Goal: Task Accomplishment & Management: Complete application form

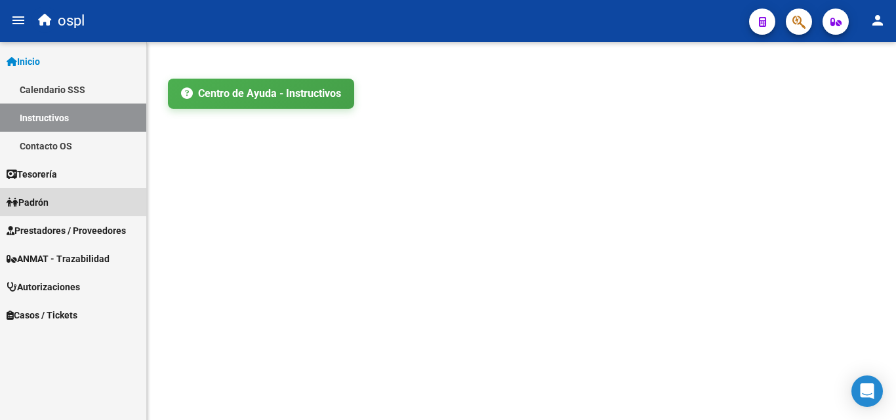
click at [43, 200] on span "Padrón" at bounding box center [28, 202] width 42 height 14
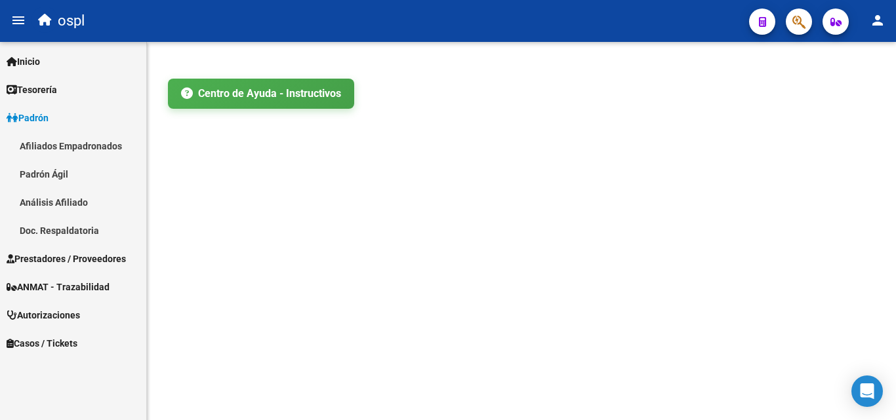
click at [64, 257] on span "Prestadores / Proveedores" at bounding box center [66, 259] width 119 height 14
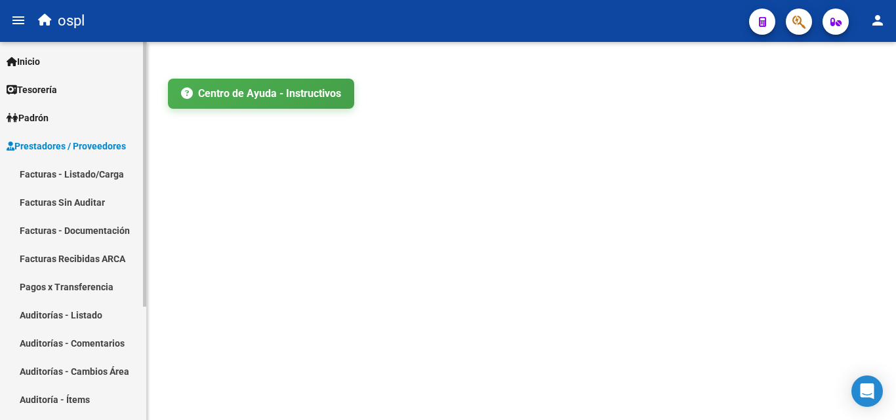
click at [79, 178] on link "Facturas - Listado/Carga" at bounding box center [73, 174] width 146 height 28
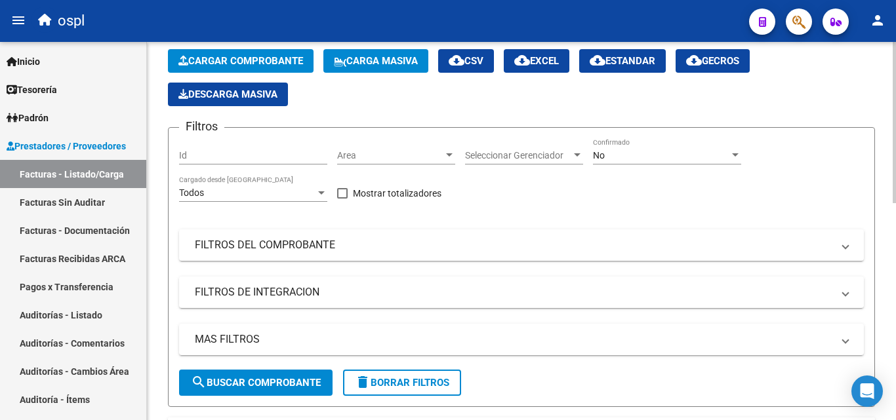
scroll to position [66, 0]
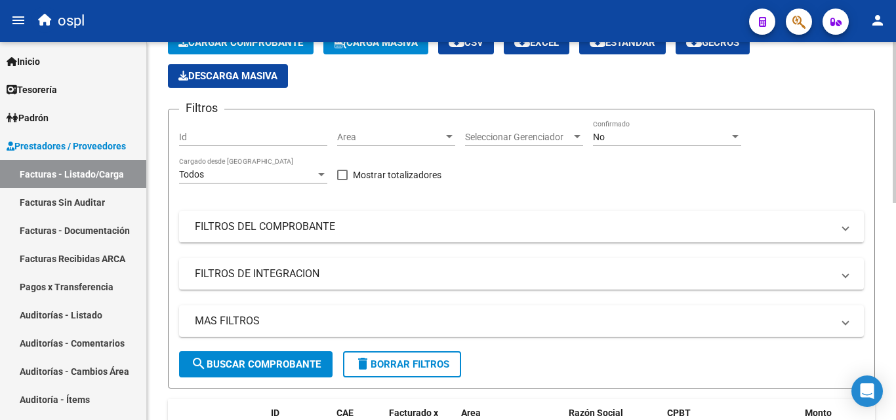
click at [606, 133] on div "No" at bounding box center [661, 137] width 136 height 11
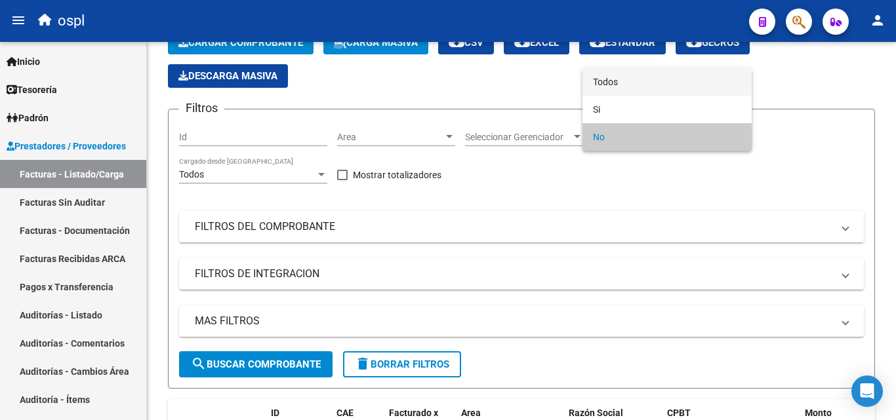
click at [600, 77] on span "Todos" at bounding box center [667, 82] width 148 height 28
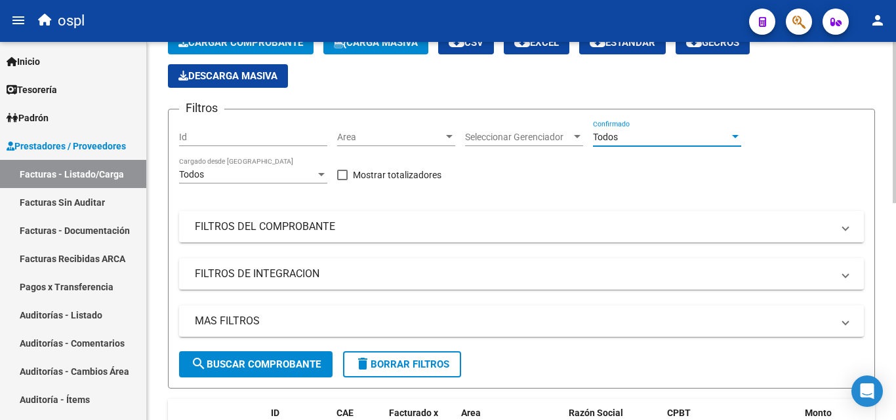
click at [281, 228] on mat-panel-title "FILTROS DEL COMPROBANTE" at bounding box center [513, 227] width 637 height 14
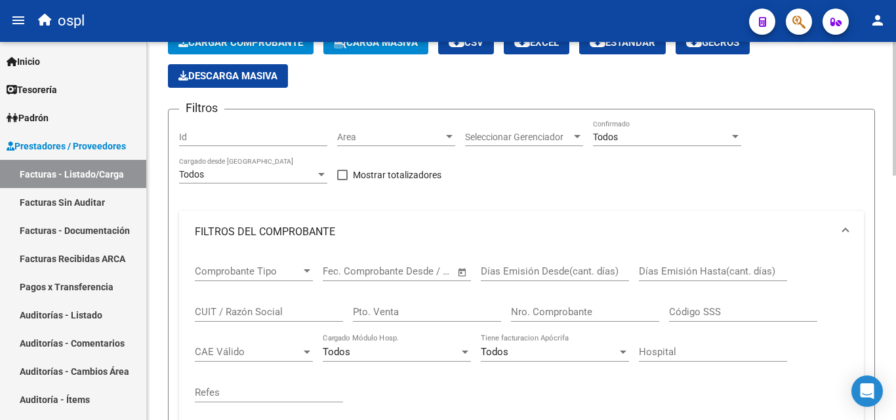
click at [267, 315] on input "CUIT / Razón Social" at bounding box center [269, 312] width 148 height 12
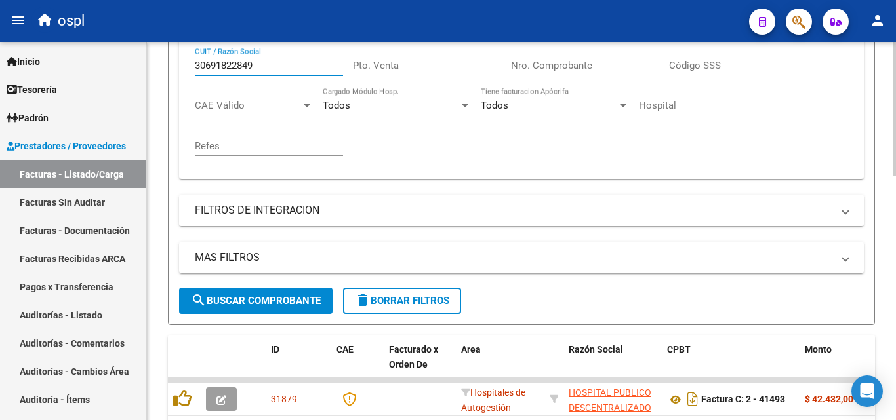
scroll to position [328, 0]
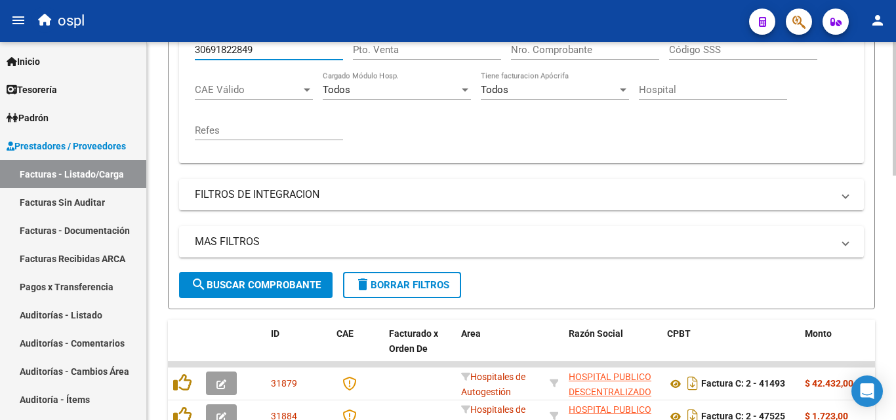
click at [283, 287] on span "search Buscar Comprobante" at bounding box center [256, 285] width 130 height 12
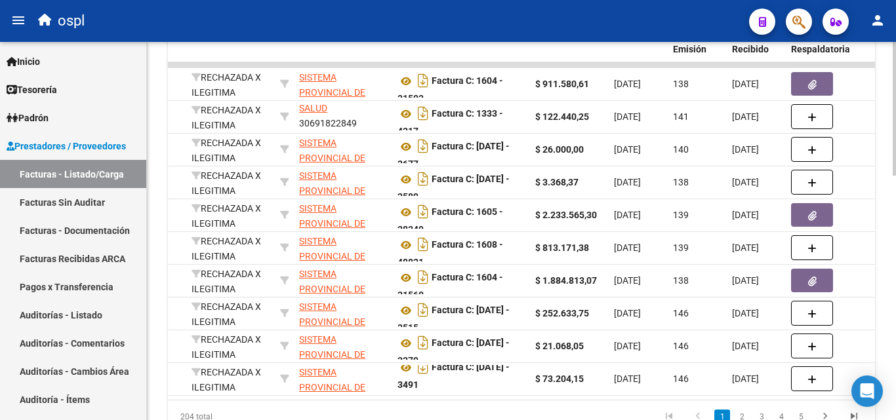
scroll to position [693, 0]
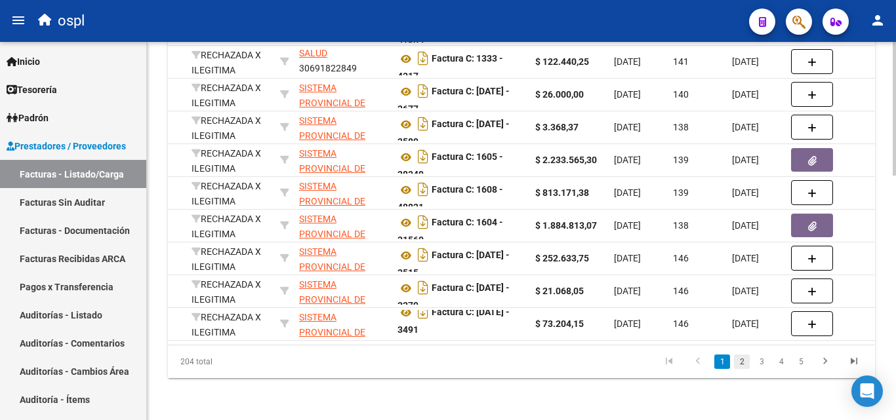
click at [742, 365] on link "2" at bounding box center [742, 362] width 16 height 14
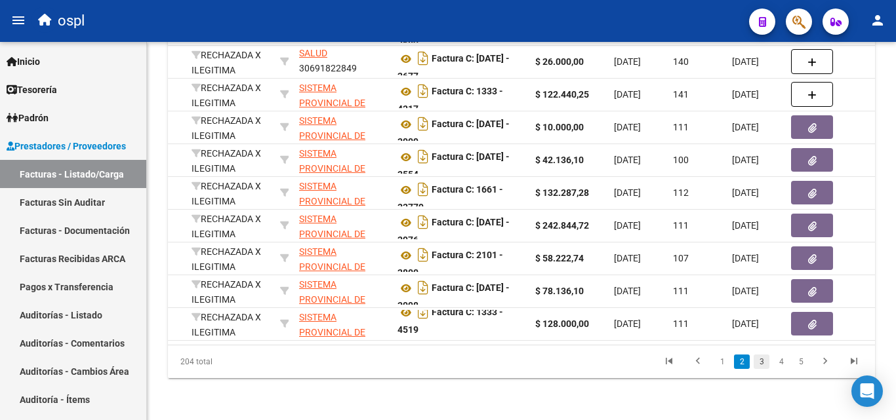
click at [762, 364] on link "3" at bounding box center [761, 362] width 16 height 14
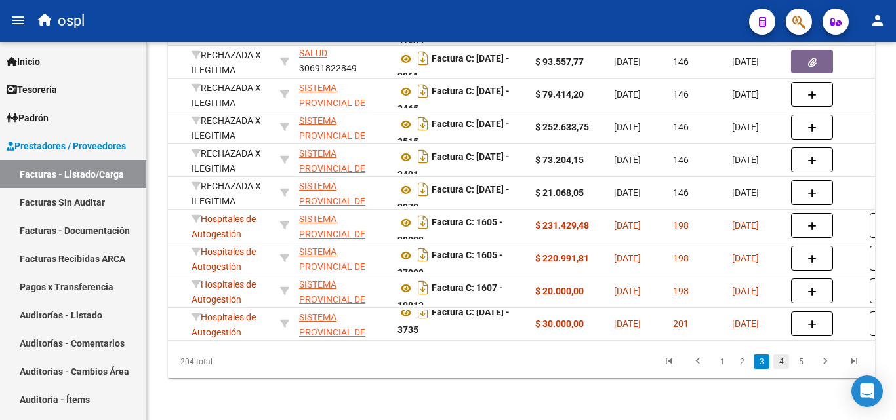
click at [781, 363] on link "4" at bounding box center [781, 362] width 16 height 14
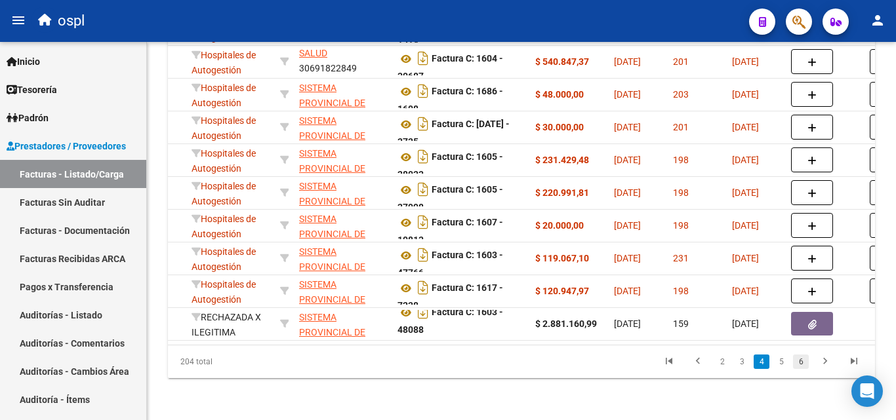
click at [795, 362] on link "6" at bounding box center [801, 362] width 16 height 14
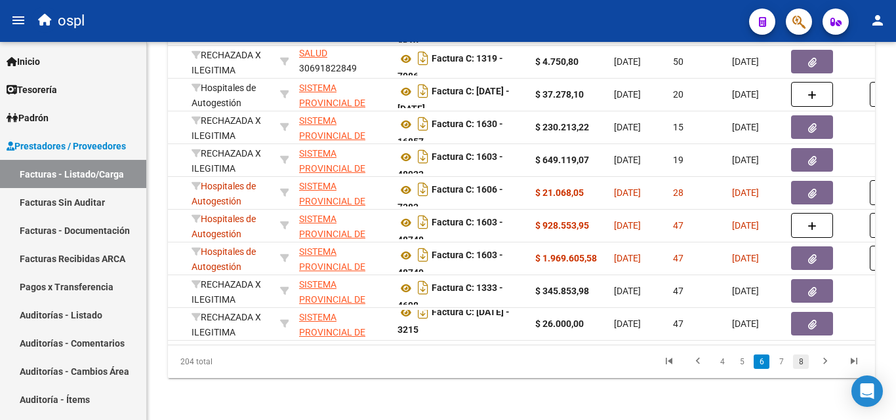
click at [801, 362] on link "8" at bounding box center [801, 362] width 16 height 14
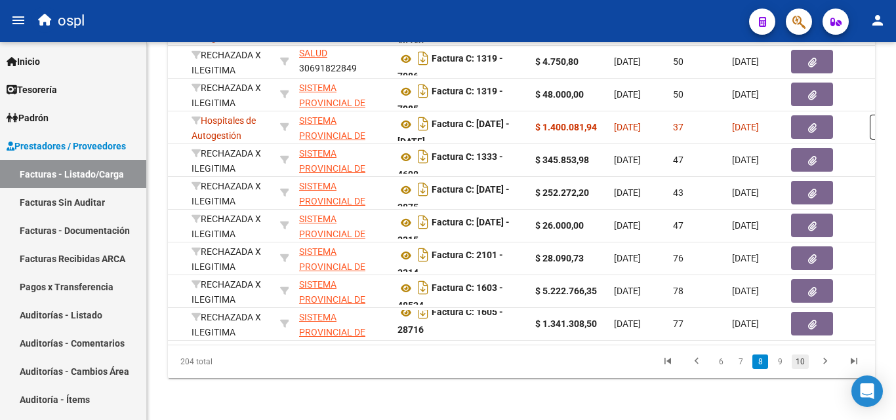
click at [799, 361] on link "10" at bounding box center [799, 362] width 17 height 14
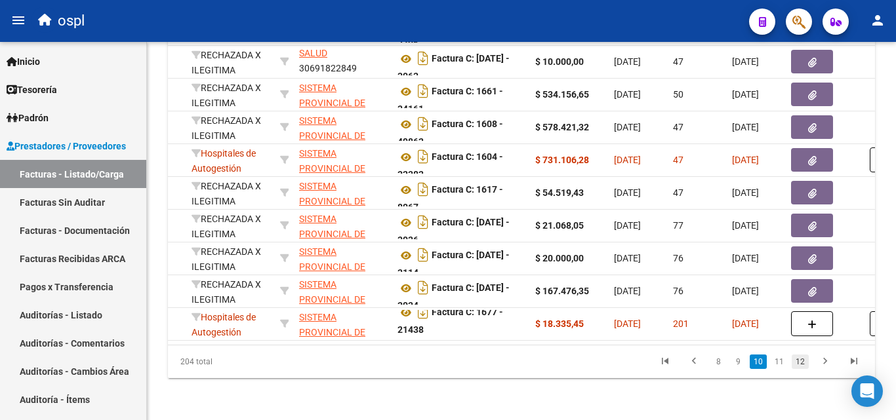
click at [797, 363] on link "12" at bounding box center [799, 362] width 17 height 14
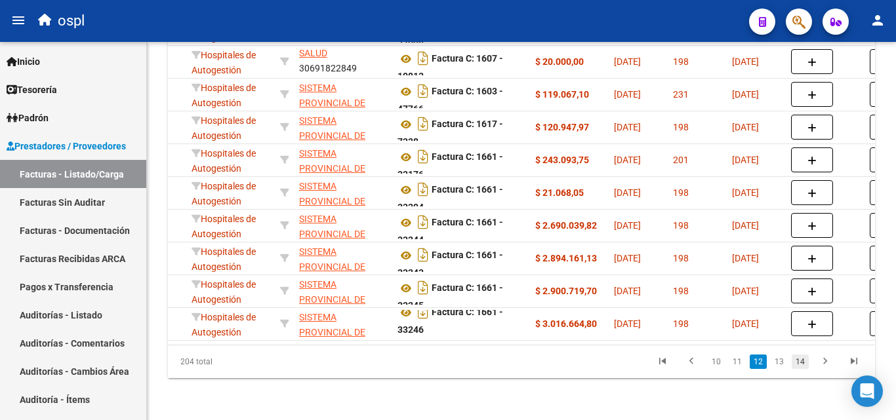
click at [799, 365] on link "14" at bounding box center [799, 362] width 17 height 14
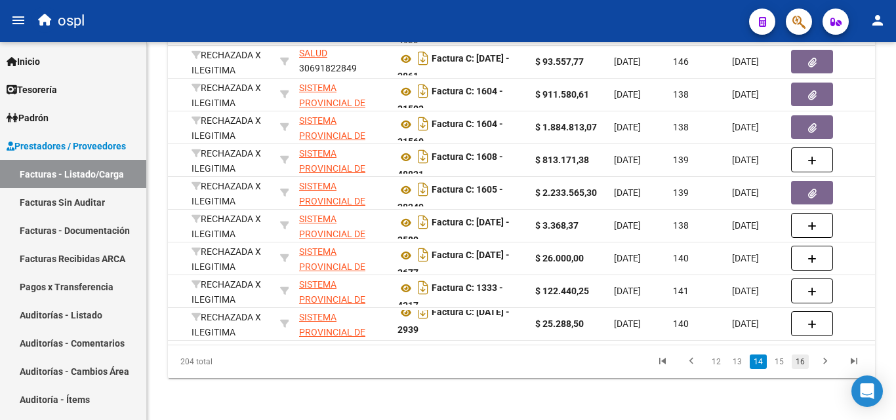
click at [803, 362] on link "16" at bounding box center [799, 362] width 17 height 14
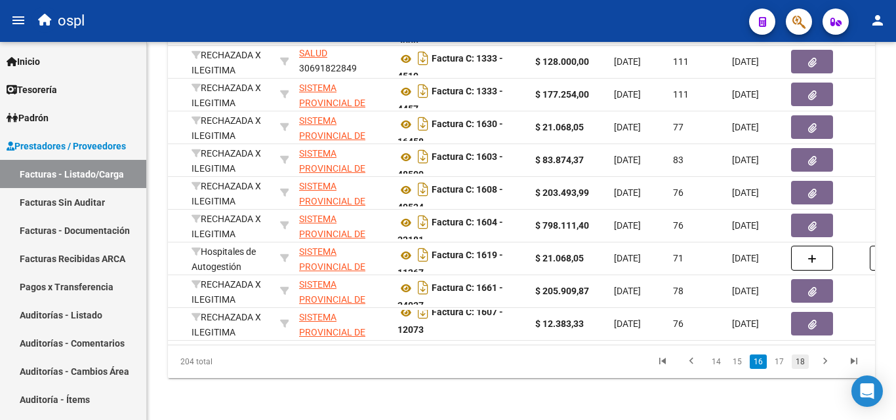
click at [803, 364] on link "18" at bounding box center [799, 362] width 17 height 14
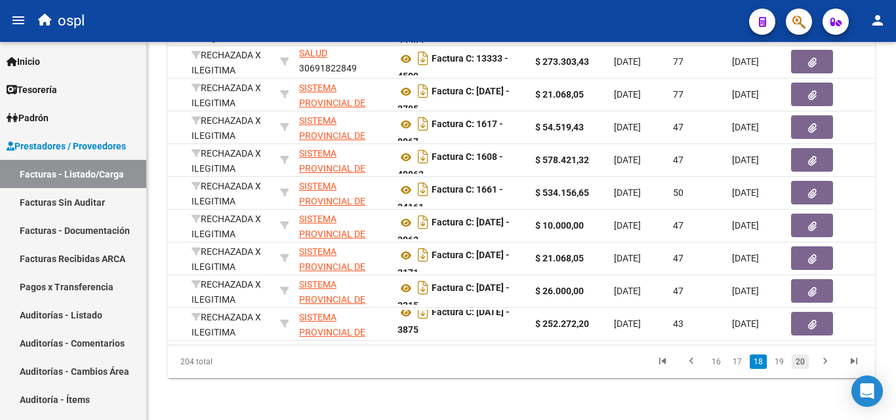
click at [802, 364] on link "20" at bounding box center [799, 362] width 17 height 14
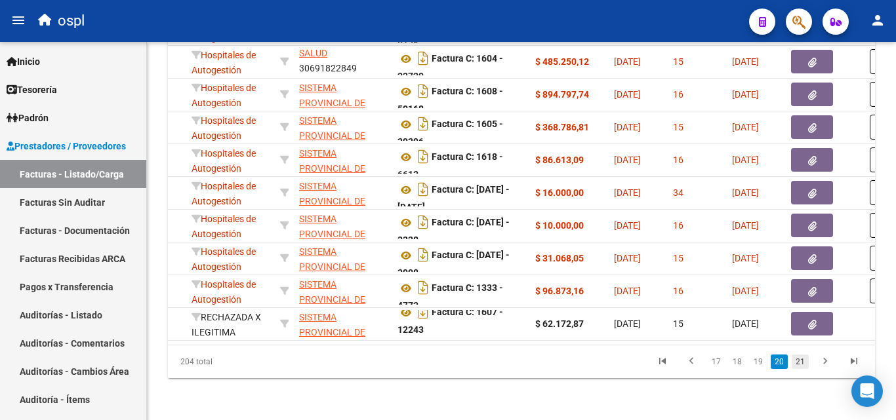
click at [799, 364] on link "21" at bounding box center [799, 362] width 17 height 14
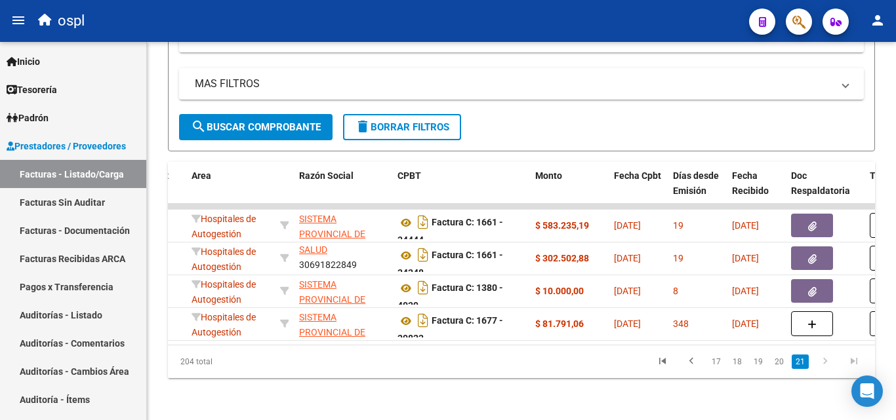
scroll to position [496, 0]
click at [665, 362] on icon "go to first page" at bounding box center [662, 363] width 17 height 16
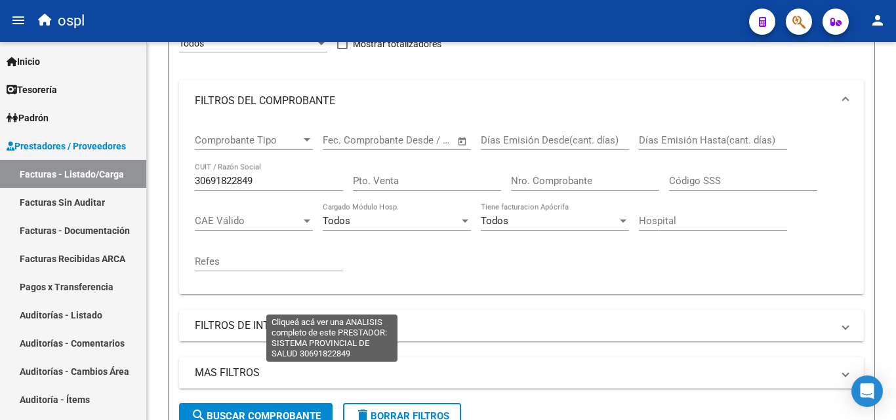
scroll to position [168, 0]
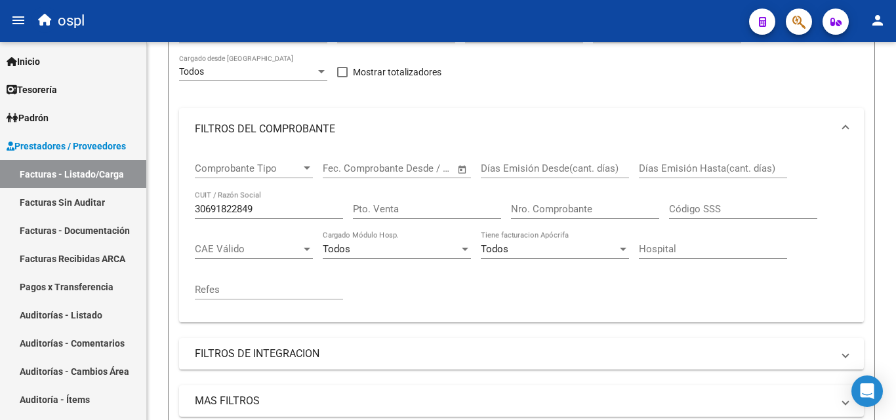
click at [273, 211] on input "30691822849" at bounding box center [269, 209] width 148 height 12
type input "3"
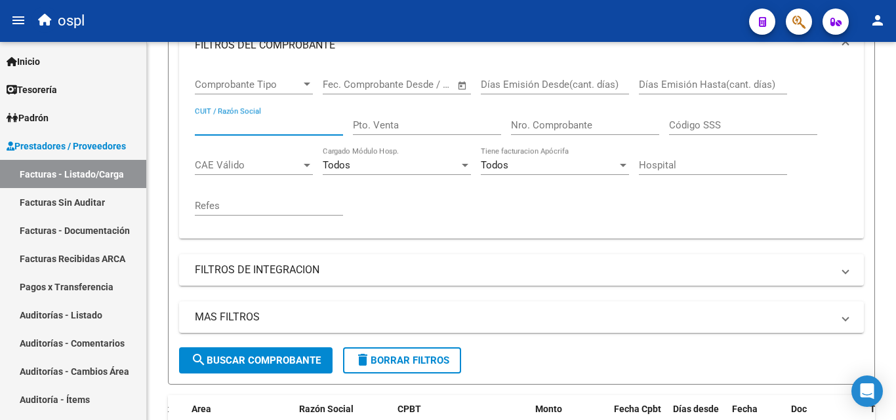
scroll to position [262, 0]
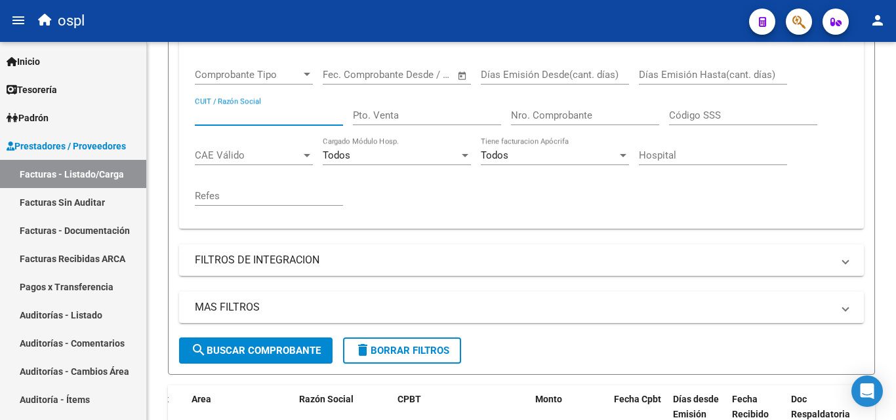
click at [557, 115] on input "Nro. Comprobante" at bounding box center [585, 115] width 148 height 12
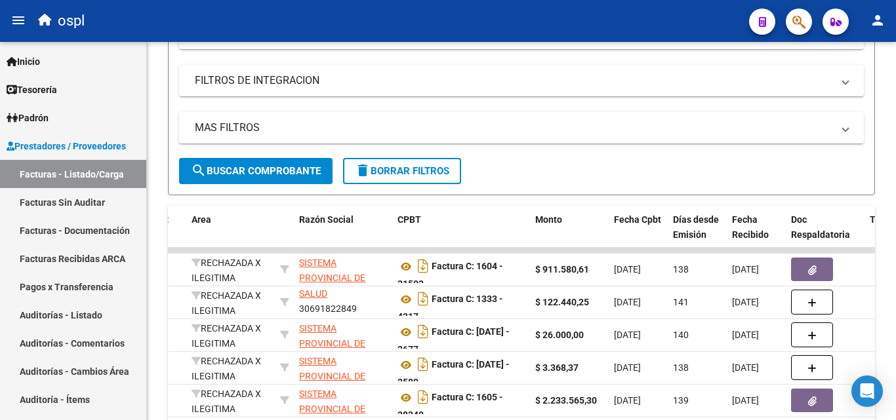
scroll to position [459, 0]
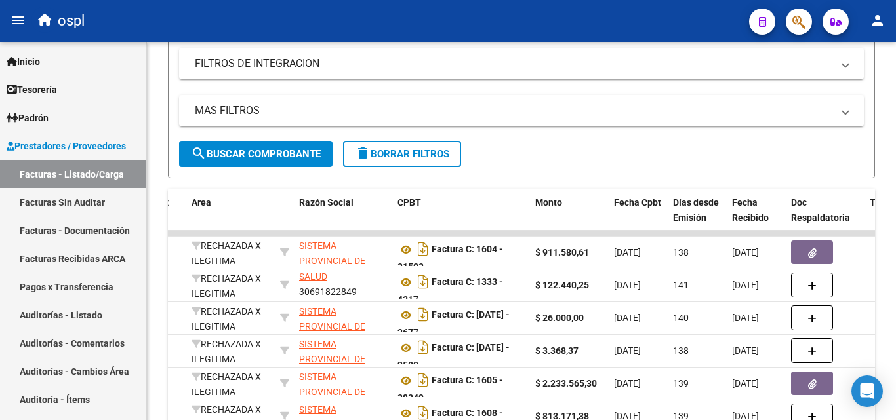
type input "21189"
click at [288, 154] on span "search Buscar Comprobante" at bounding box center [256, 154] width 130 height 12
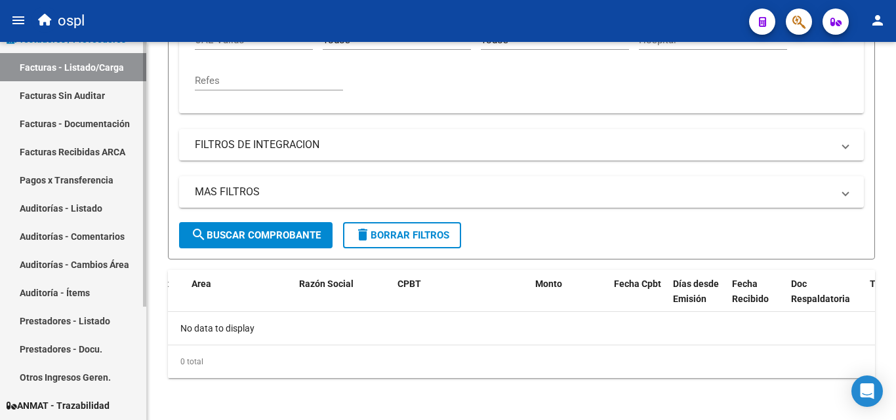
scroll to position [31, 0]
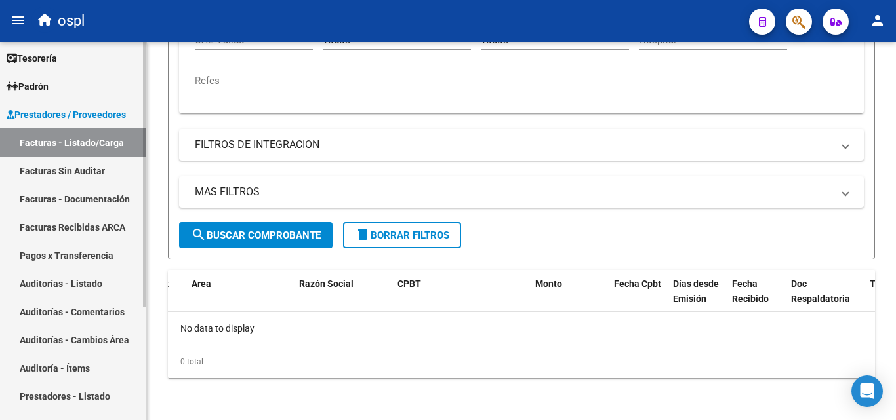
click at [74, 170] on link "Facturas Sin Auditar" at bounding box center [73, 171] width 146 height 28
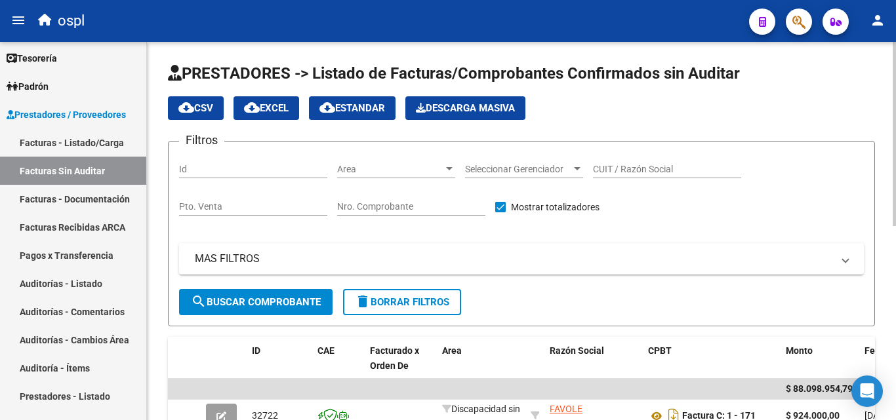
click at [405, 207] on input "Nro. Comprobante" at bounding box center [411, 206] width 148 height 11
type input "21189"
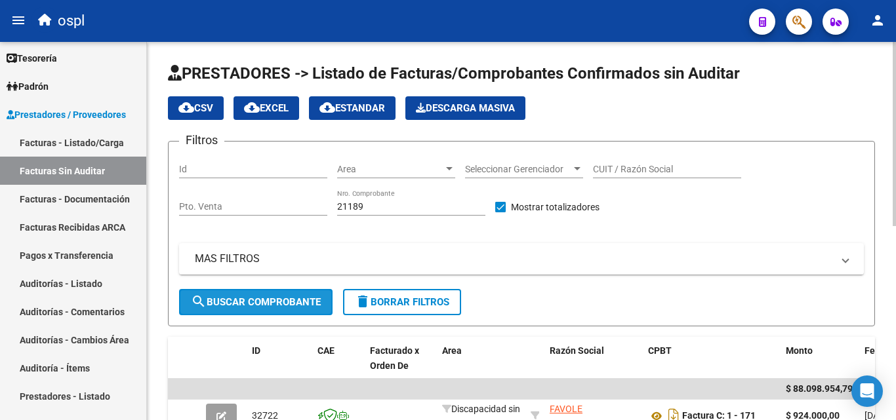
click at [289, 302] on span "search Buscar Comprobante" at bounding box center [256, 302] width 130 height 12
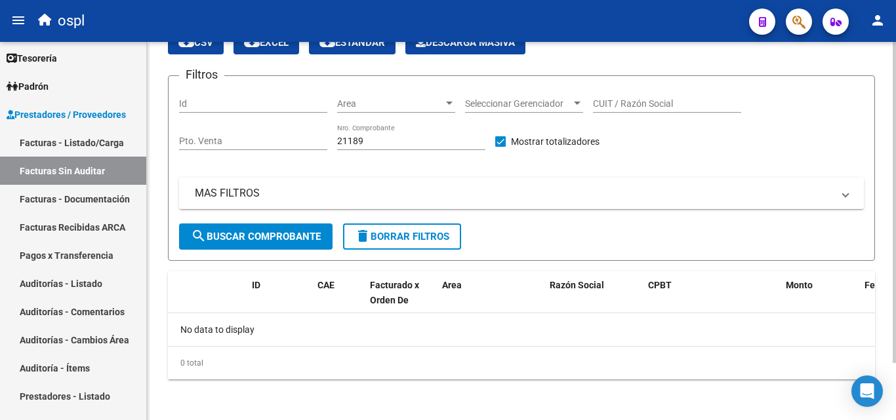
scroll to position [67, 0]
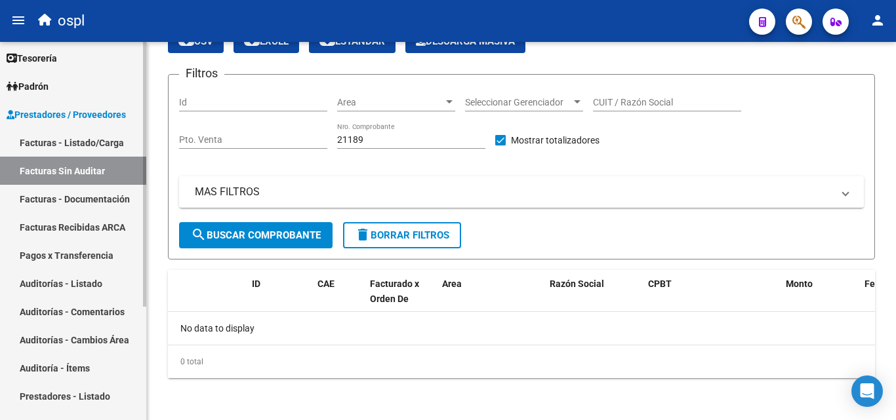
click at [89, 197] on link "Facturas - Documentación" at bounding box center [73, 199] width 146 height 28
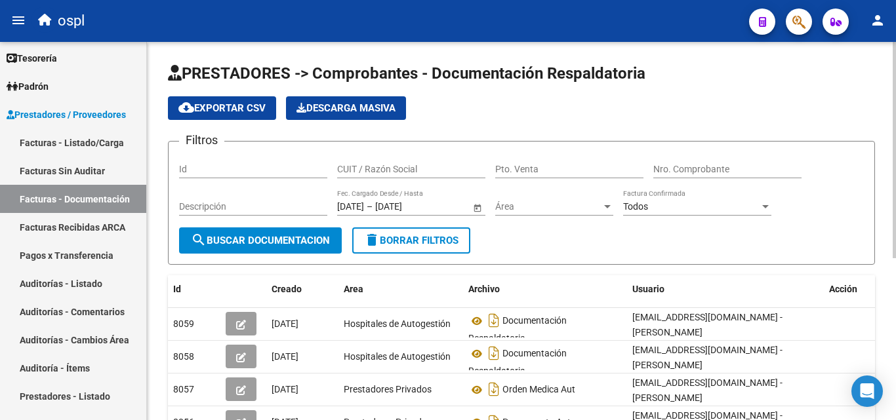
click at [686, 172] on input "Nro. Comprobante" at bounding box center [727, 169] width 148 height 11
type input "21189"
click at [292, 244] on span "search Buscar Documentacion" at bounding box center [260, 241] width 139 height 12
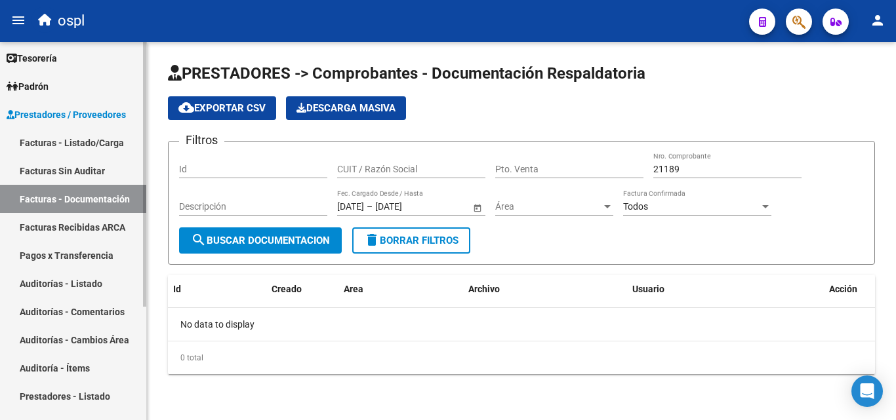
click at [72, 143] on link "Facturas - Listado/Carga" at bounding box center [73, 143] width 146 height 28
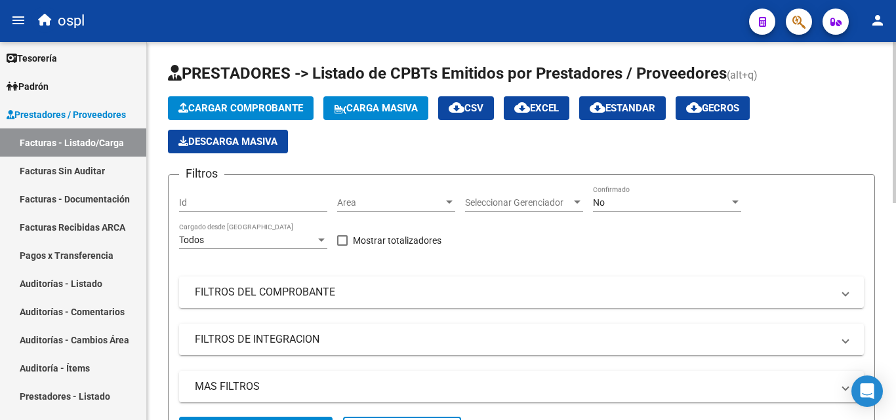
click at [640, 213] on div "No Confirmado" at bounding box center [667, 204] width 148 height 37
click at [640, 206] on div "No" at bounding box center [661, 202] width 136 height 11
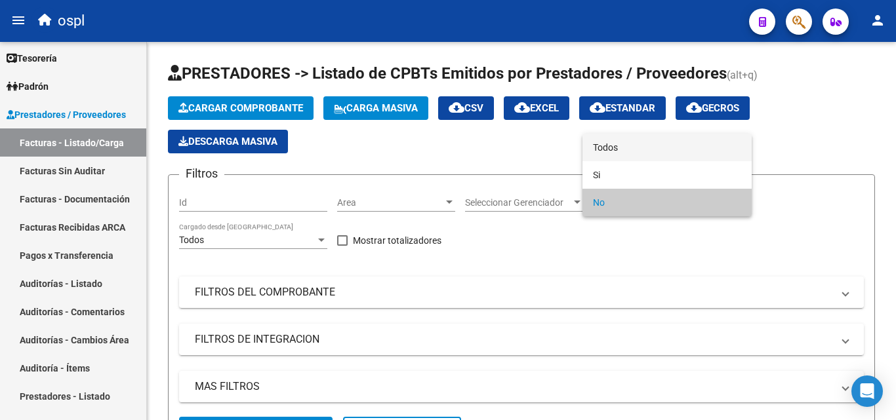
click at [597, 146] on span "Todos" at bounding box center [667, 148] width 148 height 28
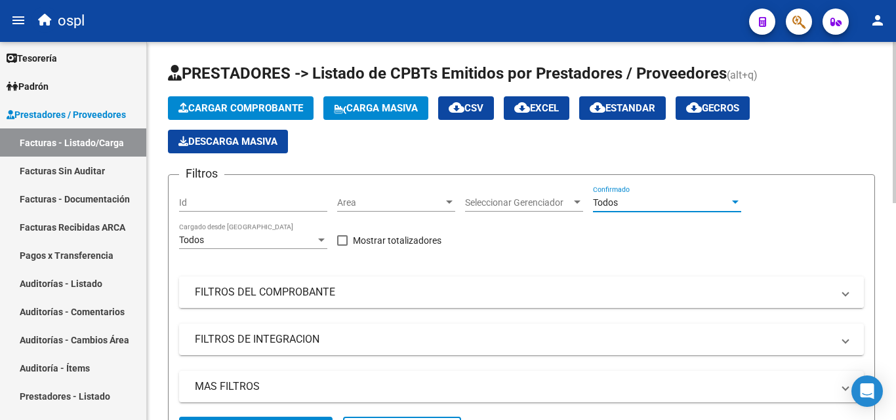
click at [296, 294] on mat-panel-title "FILTROS DEL COMPROBANTE" at bounding box center [513, 292] width 637 height 14
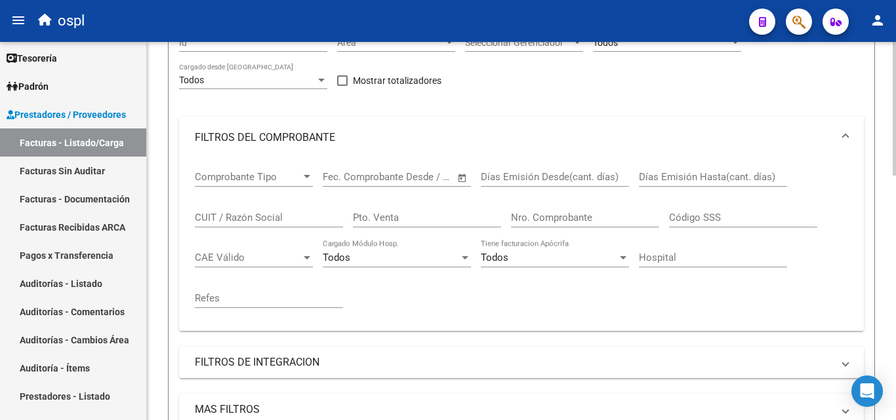
scroll to position [197, 0]
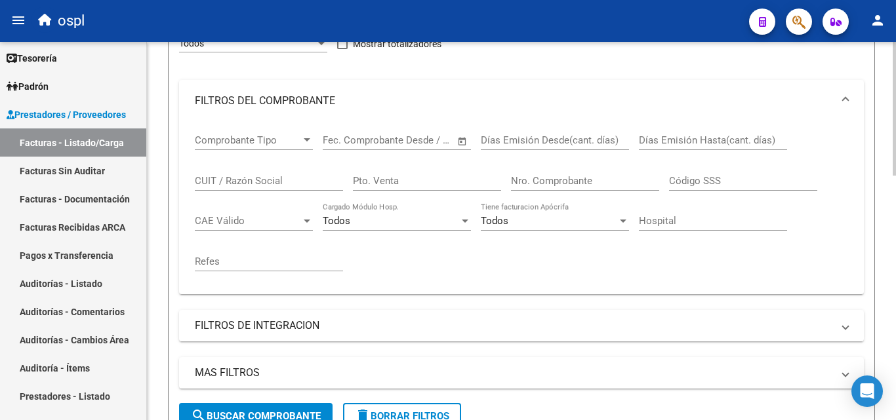
click at [279, 178] on input "CUIT / Razón Social" at bounding box center [269, 181] width 148 height 12
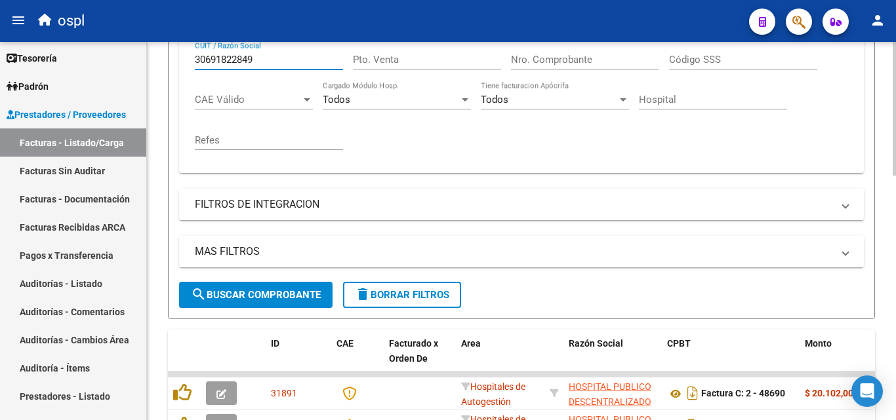
scroll to position [328, 0]
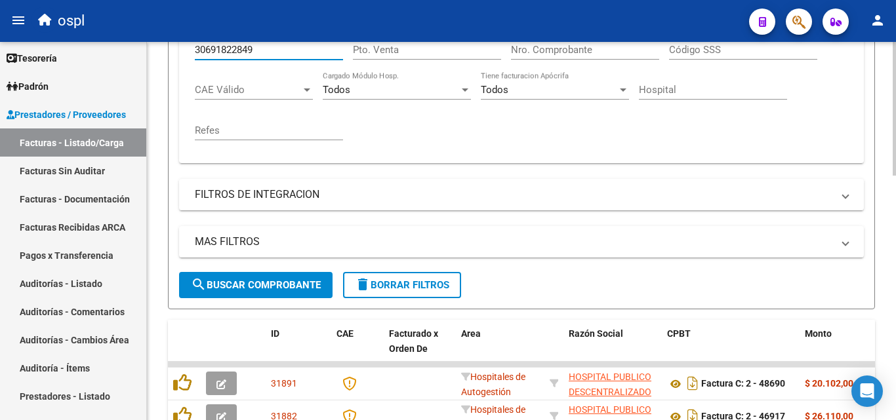
type input "30691822849"
click at [278, 290] on span "search Buscar Comprobante" at bounding box center [256, 285] width 130 height 12
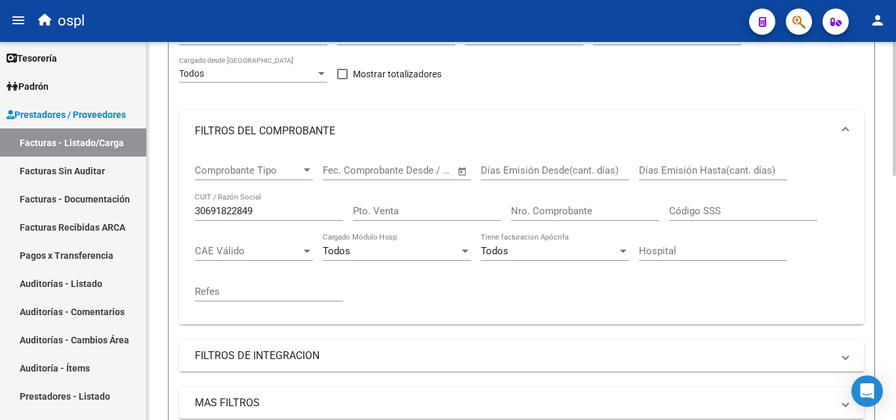
scroll to position [66, 0]
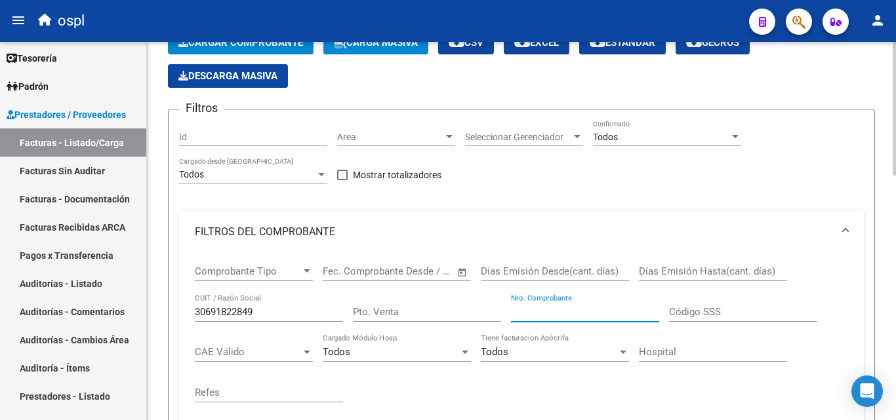
click at [555, 307] on input "Nro. Comprobante" at bounding box center [585, 312] width 148 height 12
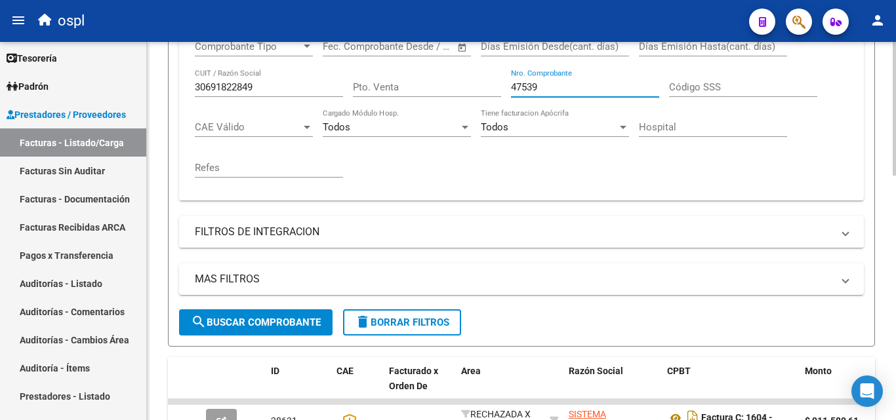
scroll to position [328, 0]
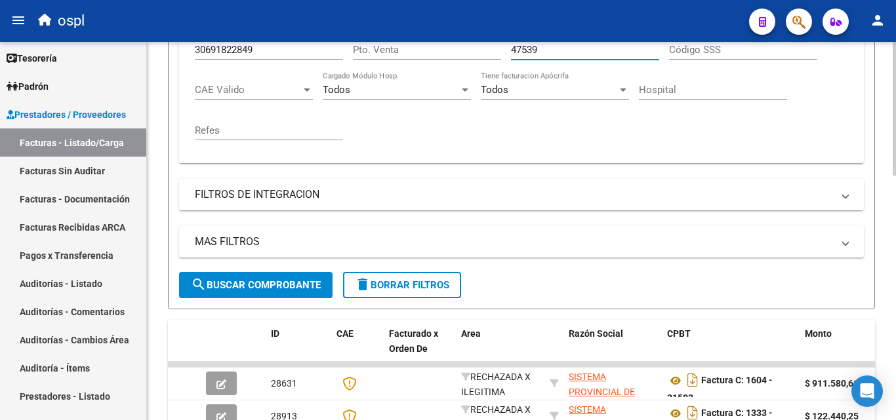
type input "47539"
click at [290, 285] on span "search Buscar Comprobante" at bounding box center [256, 285] width 130 height 12
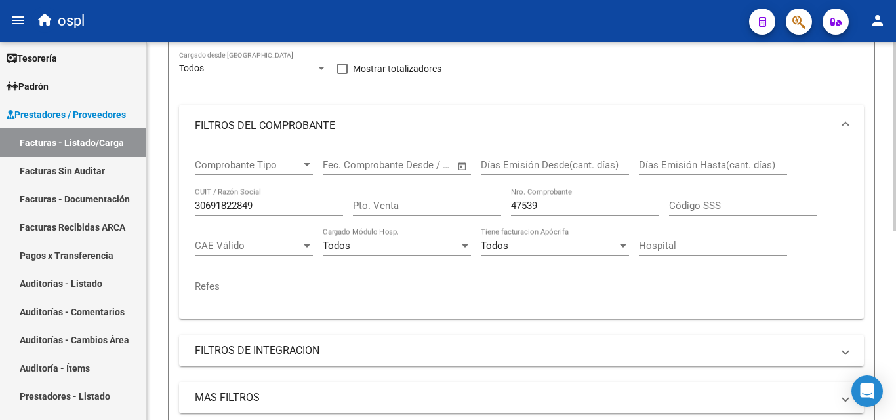
scroll to position [0, 0]
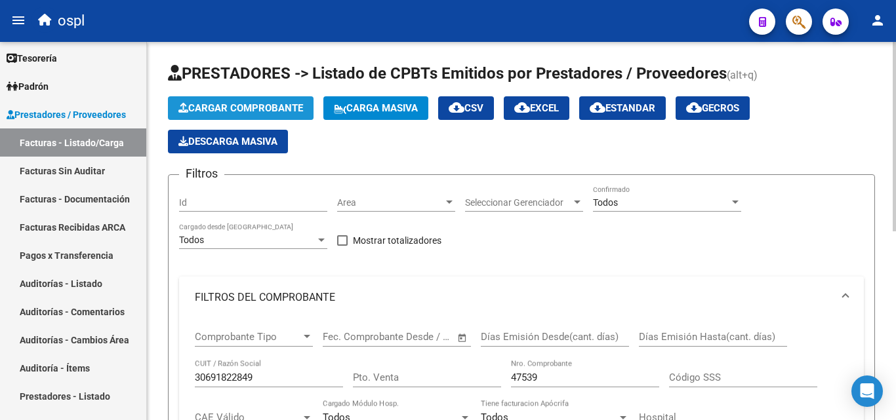
click at [250, 109] on span "Cargar Comprobante" at bounding box center [240, 108] width 125 height 12
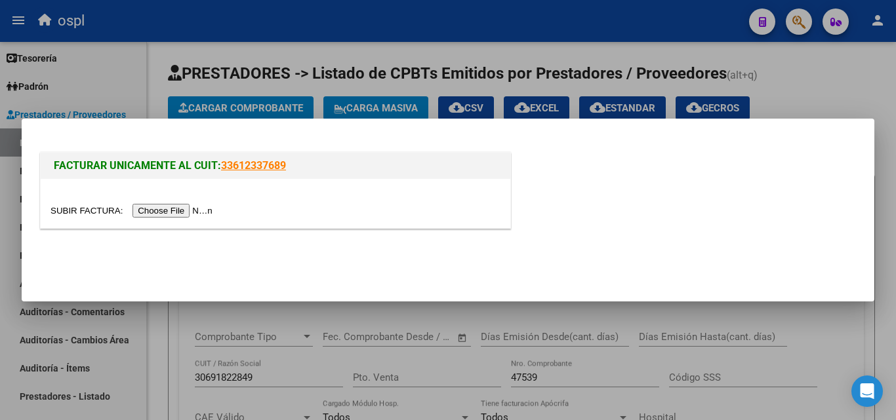
click at [173, 214] on input "file" at bounding box center [133, 211] width 166 height 14
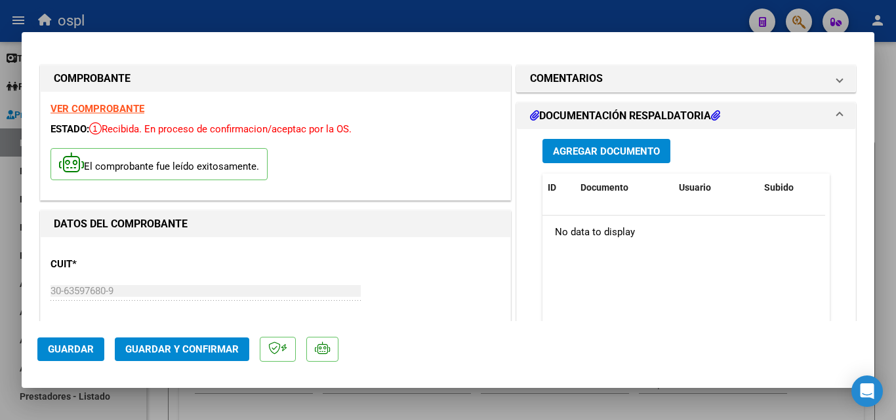
click at [71, 353] on span "Guardar" at bounding box center [71, 350] width 46 height 12
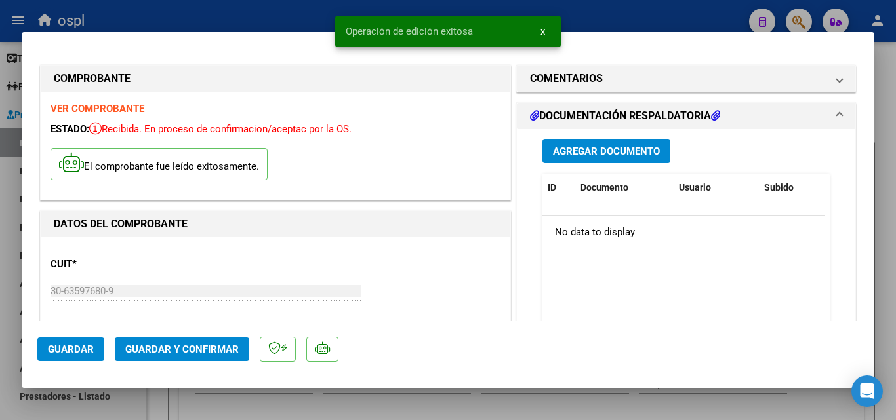
click at [243, 10] on div at bounding box center [448, 210] width 896 height 420
type input "$ 0,00"
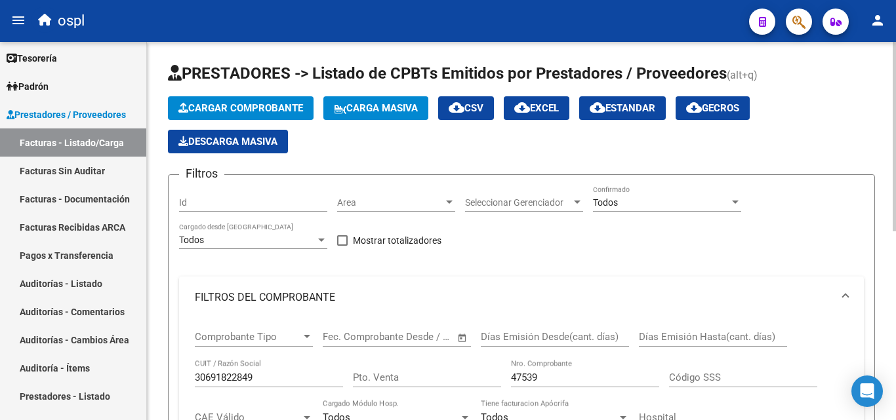
click at [266, 111] on span "Cargar Comprobante" at bounding box center [240, 108] width 125 height 12
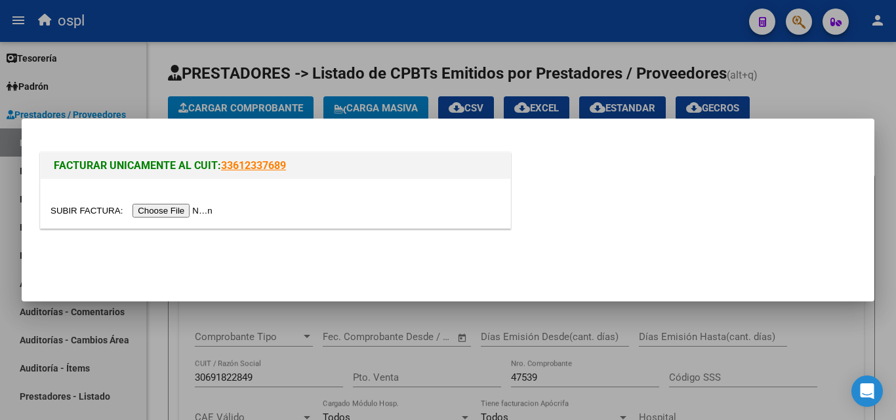
click at [213, 210] on input "file" at bounding box center [133, 211] width 166 height 14
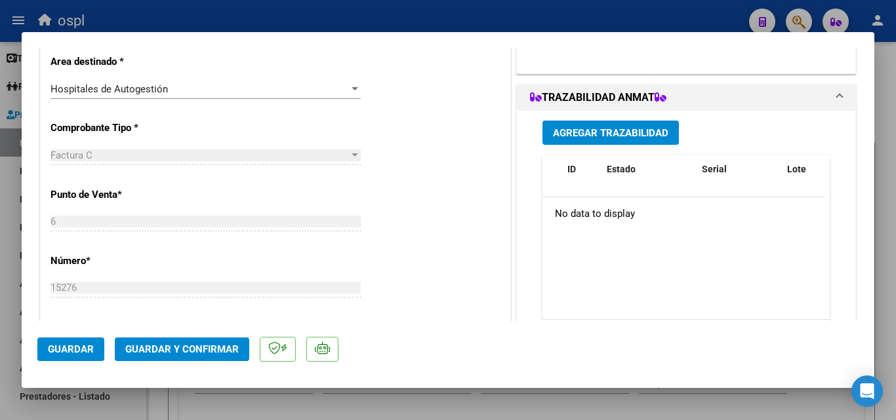
scroll to position [393, 0]
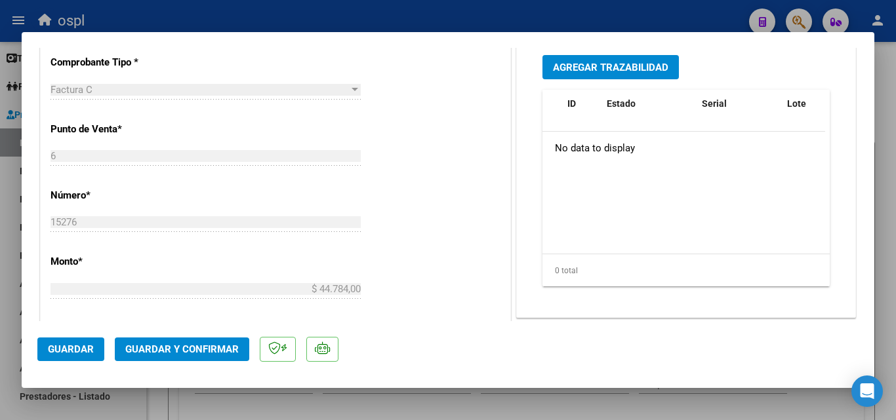
click at [79, 352] on span "Guardar" at bounding box center [71, 350] width 46 height 12
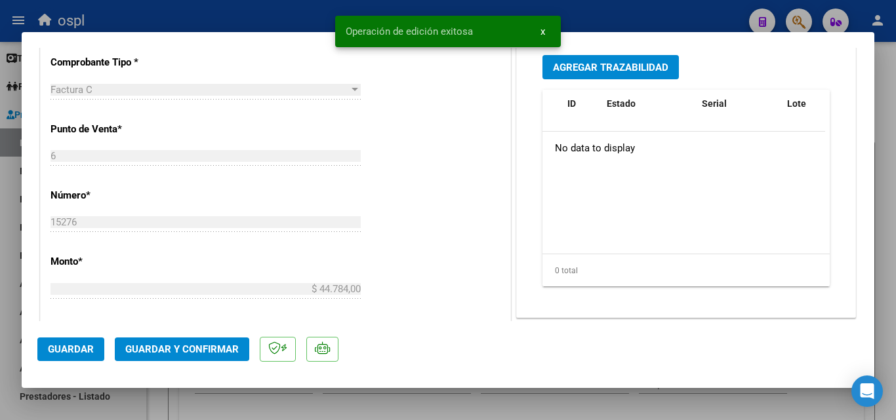
click at [288, 12] on div at bounding box center [448, 210] width 896 height 420
type input "$ 0,00"
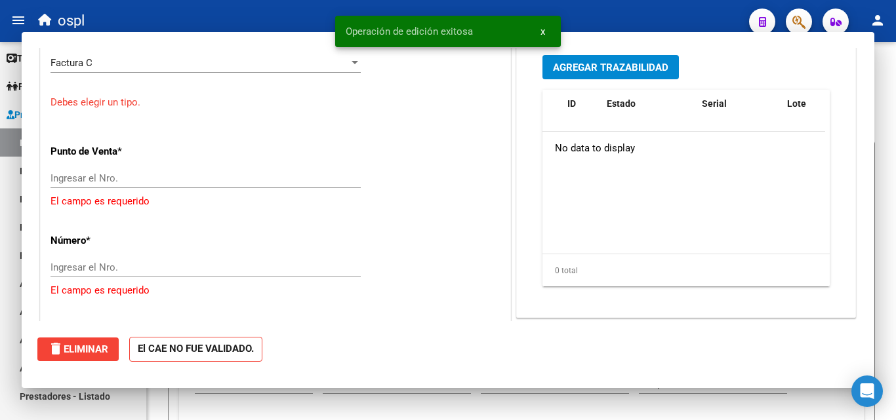
scroll to position [353, 0]
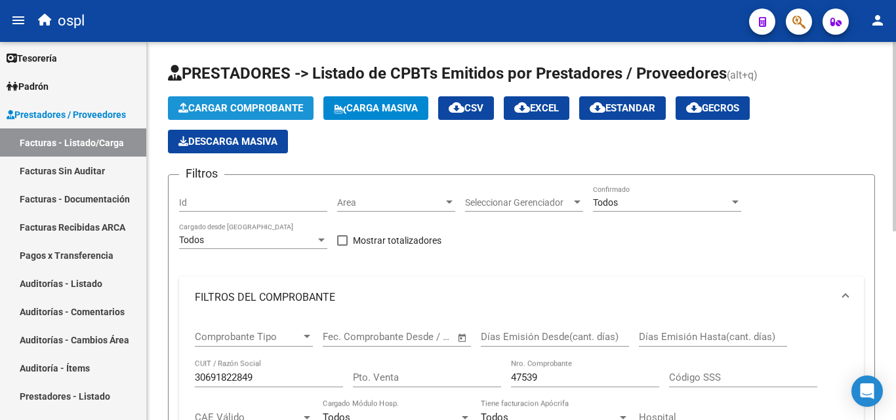
click at [254, 110] on span "Cargar Comprobante" at bounding box center [240, 108] width 125 height 12
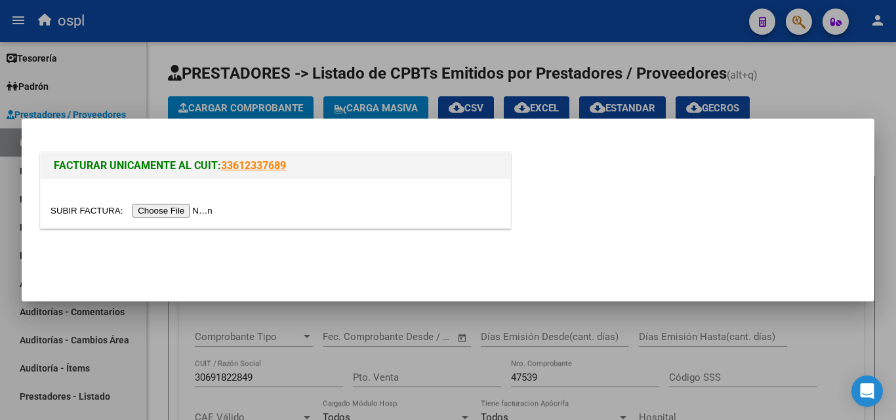
click at [195, 208] on input "file" at bounding box center [133, 211] width 166 height 14
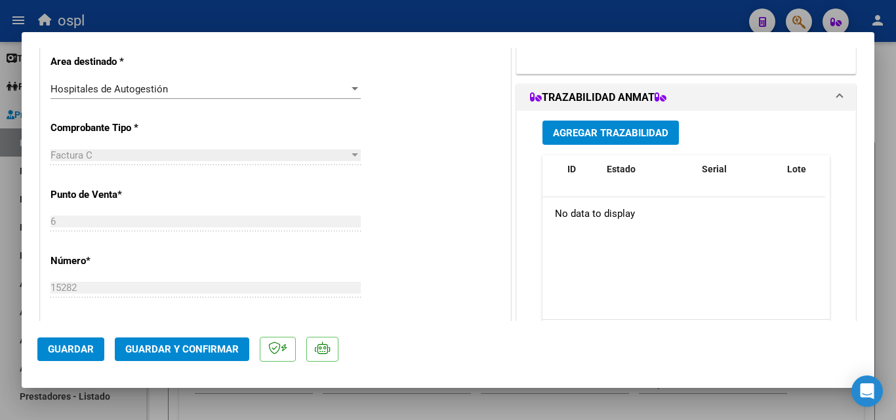
scroll to position [393, 0]
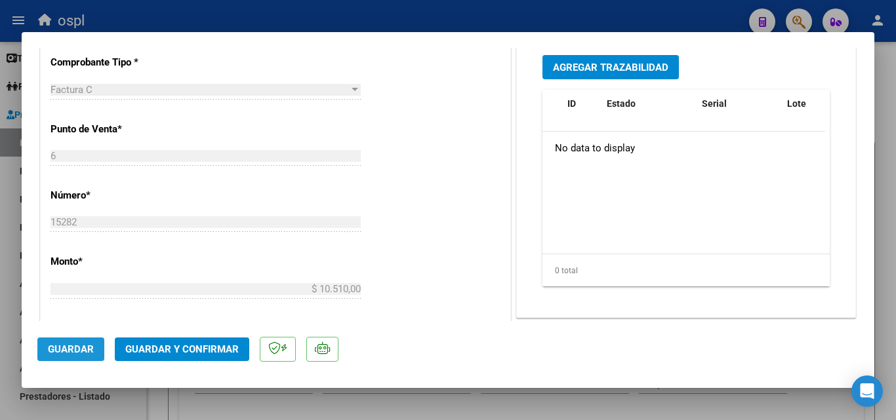
click at [75, 346] on span "Guardar" at bounding box center [71, 350] width 46 height 12
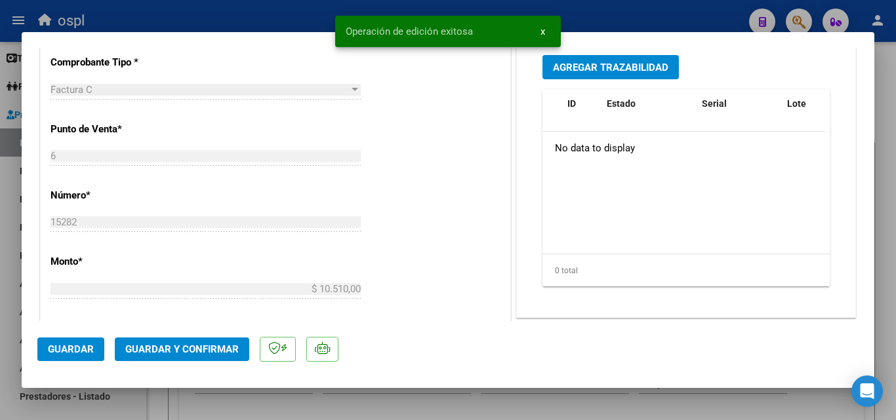
click at [273, 16] on div at bounding box center [448, 210] width 896 height 420
type input "$ 0,00"
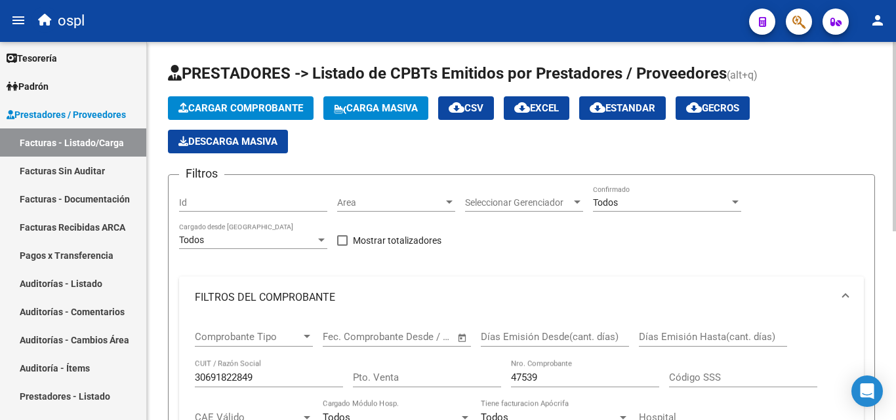
click at [228, 108] on span "Cargar Comprobante" at bounding box center [240, 108] width 125 height 12
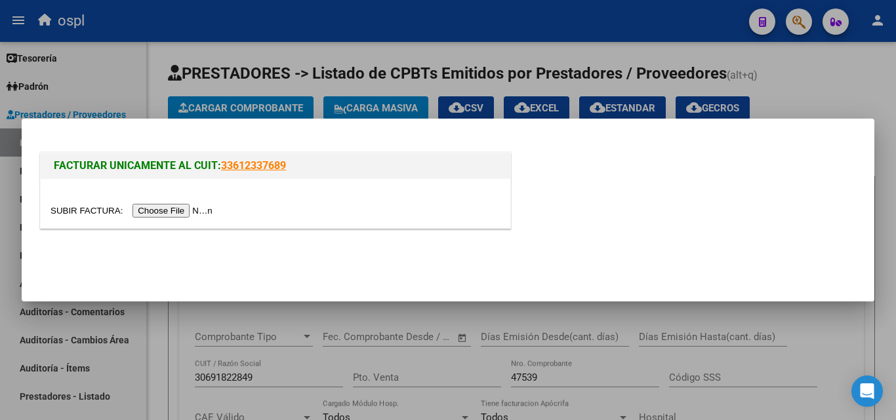
click at [196, 208] on input "file" at bounding box center [133, 211] width 166 height 14
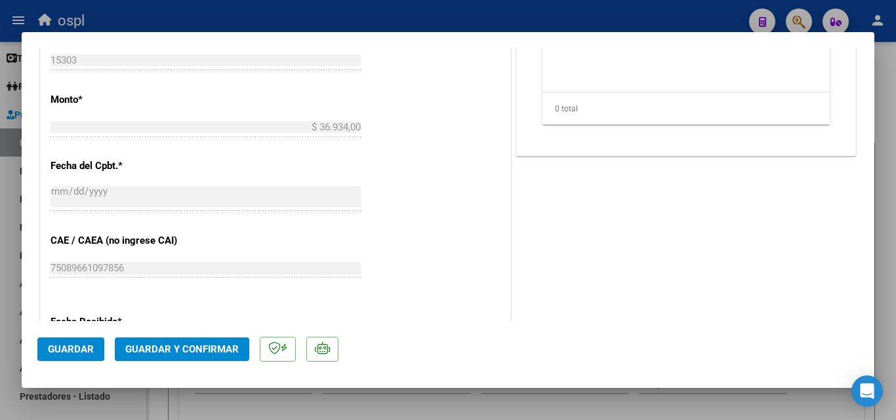
scroll to position [590, 0]
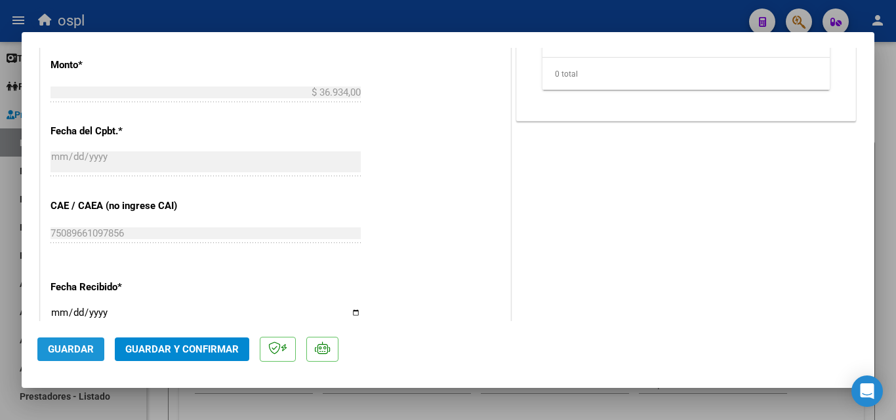
click at [59, 353] on span "Guardar" at bounding box center [71, 350] width 46 height 12
click at [220, 20] on div at bounding box center [448, 210] width 896 height 420
type input "$ 0,00"
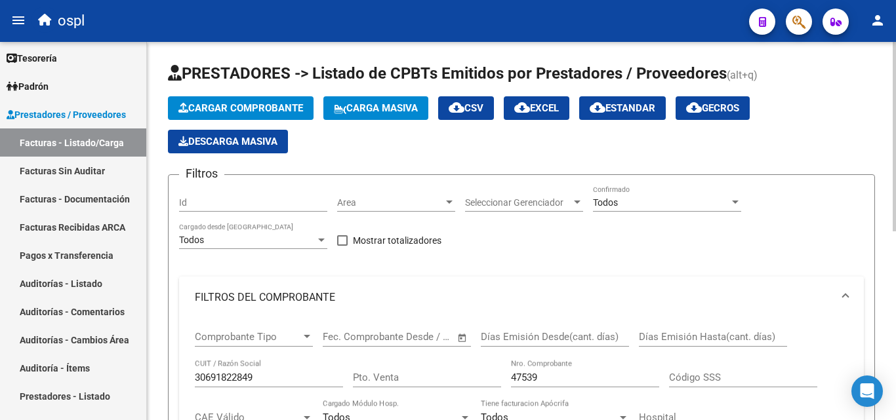
click at [255, 107] on span "Cargar Comprobante" at bounding box center [240, 108] width 125 height 12
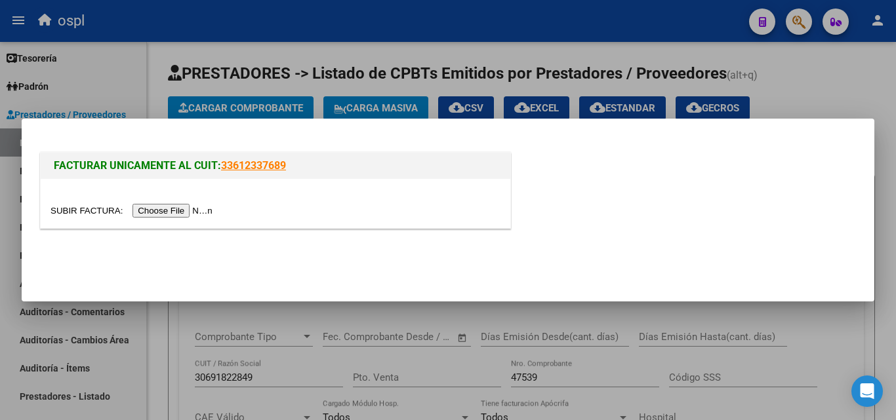
click at [204, 210] on input "file" at bounding box center [133, 211] width 166 height 14
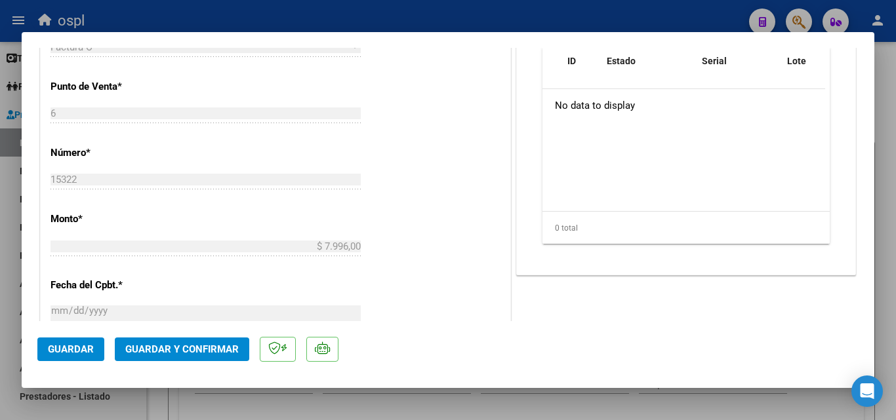
scroll to position [459, 0]
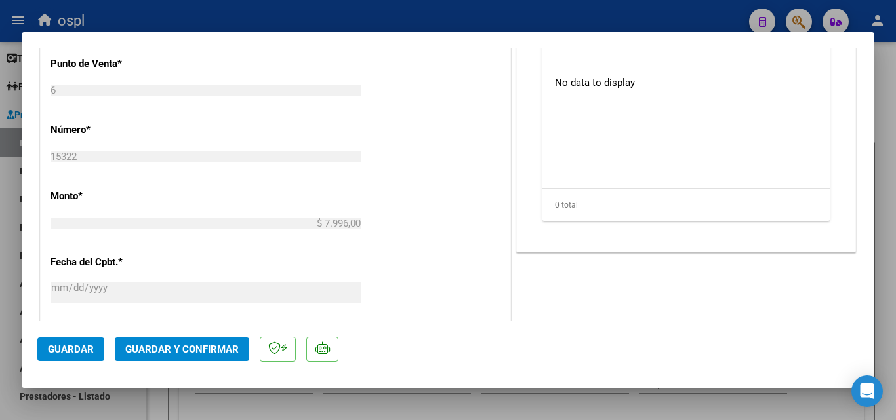
click at [75, 354] on span "Guardar" at bounding box center [71, 350] width 46 height 12
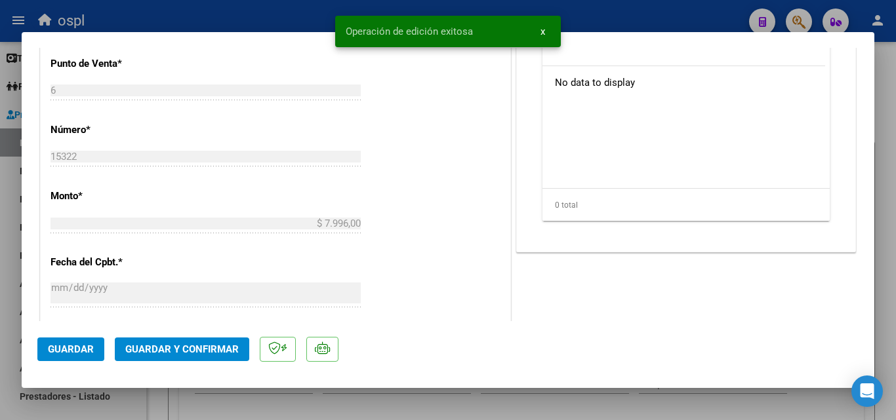
click at [269, 17] on div at bounding box center [448, 210] width 896 height 420
type input "$ 0,00"
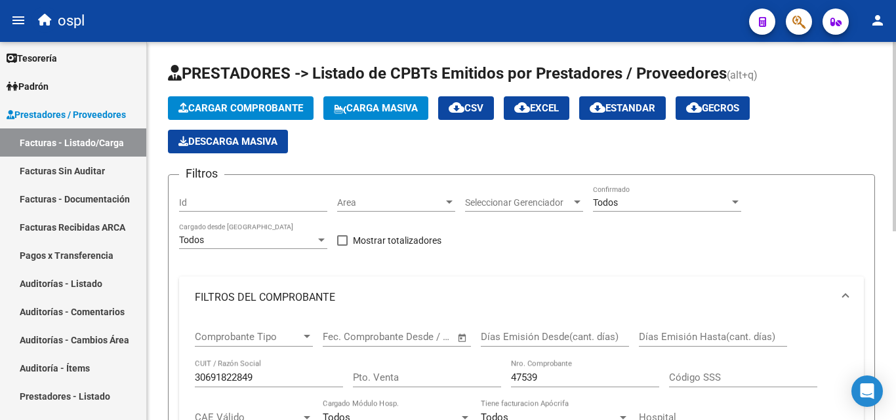
click at [251, 113] on span "Cargar Comprobante" at bounding box center [240, 108] width 125 height 12
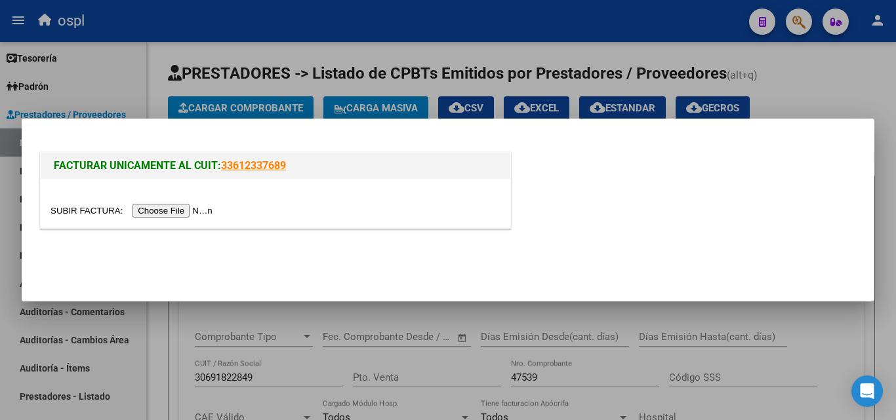
click at [204, 212] on input "file" at bounding box center [133, 211] width 166 height 14
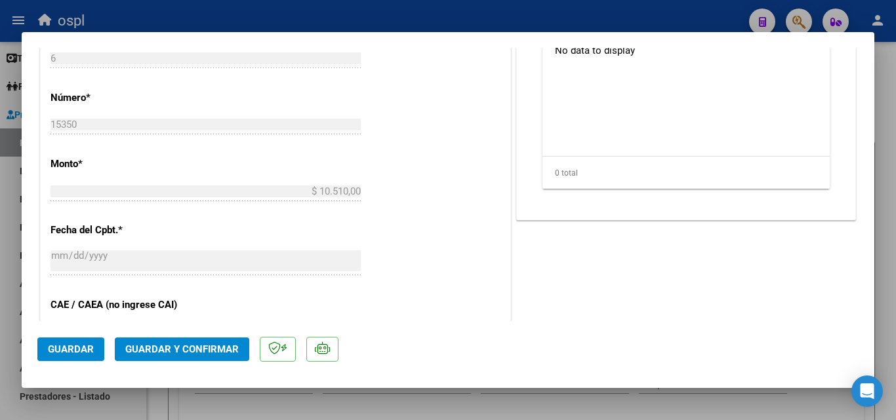
scroll to position [525, 0]
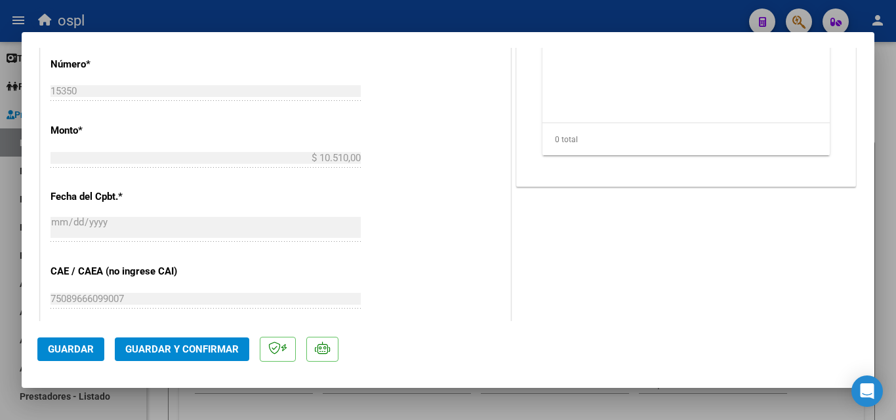
click at [79, 355] on span "Guardar" at bounding box center [71, 350] width 46 height 12
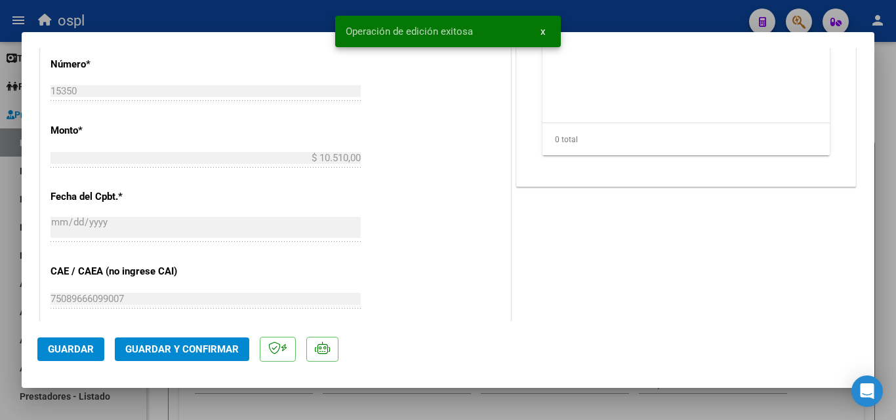
click at [248, 27] on div at bounding box center [448, 210] width 896 height 420
type input "$ 0,00"
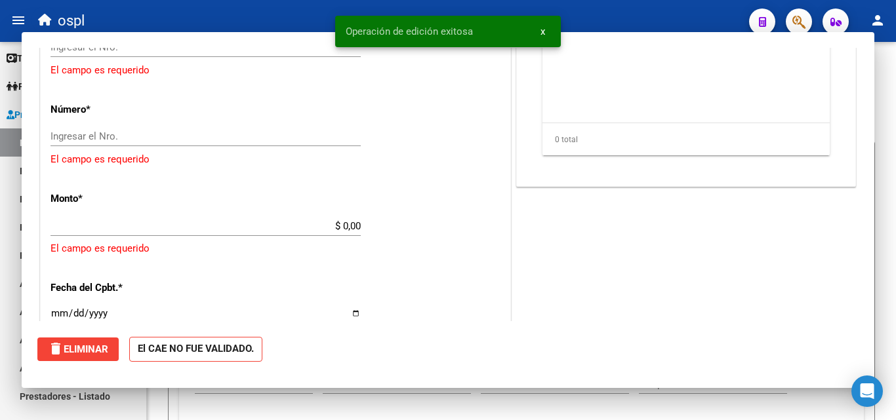
scroll to position [0, 0]
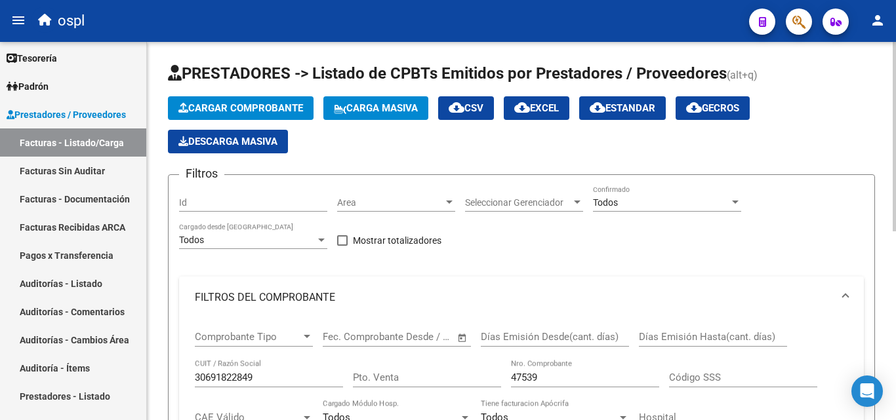
click at [260, 108] on span "Cargar Comprobante" at bounding box center [240, 108] width 125 height 12
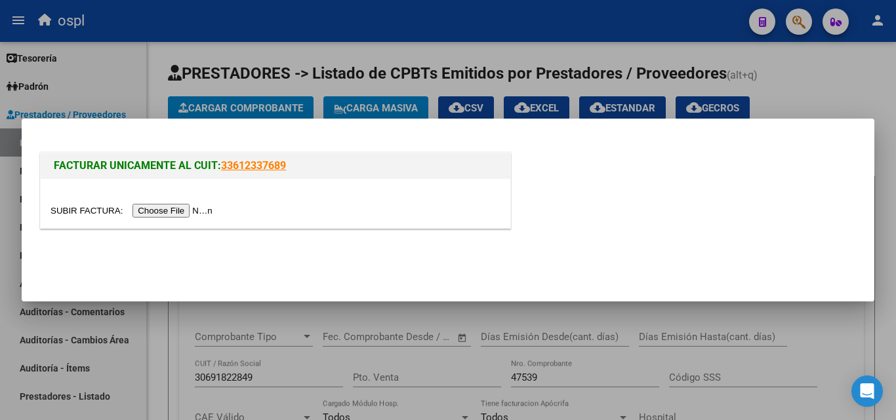
click at [208, 207] on input "file" at bounding box center [133, 211] width 166 height 14
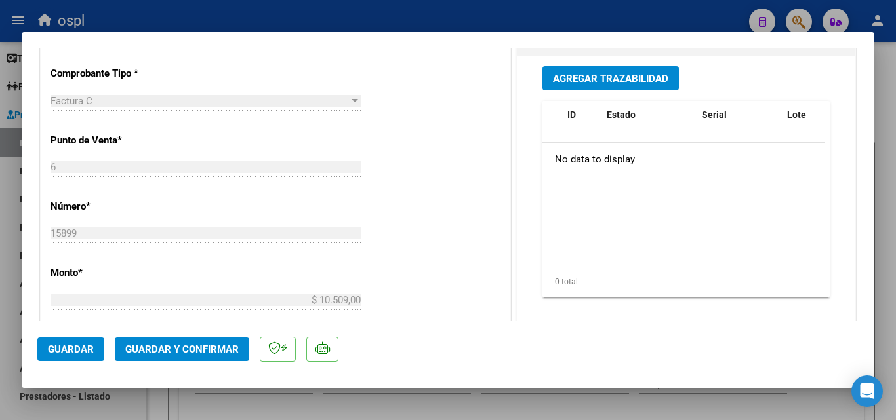
scroll to position [393, 0]
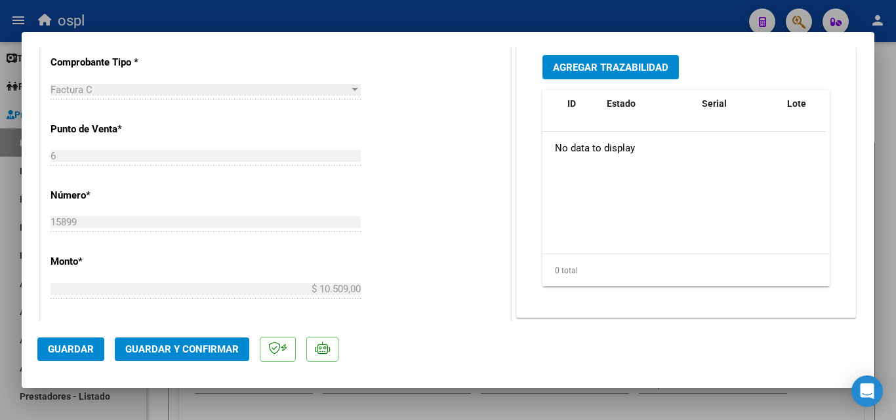
click at [64, 351] on span "Guardar" at bounding box center [71, 350] width 46 height 12
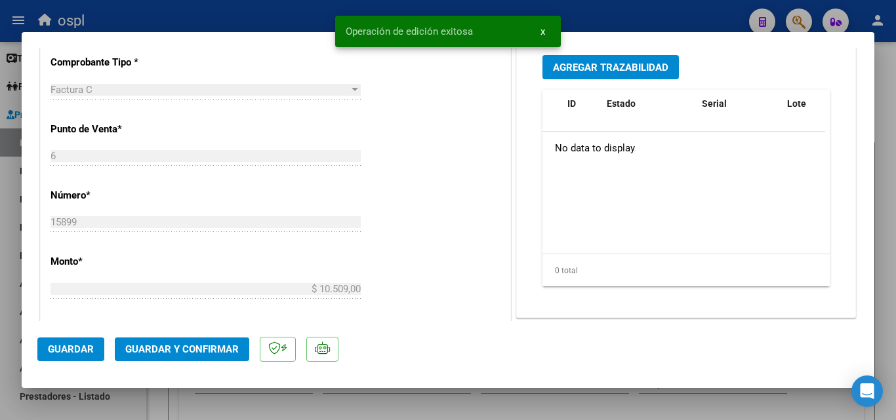
click at [256, 20] on div at bounding box center [448, 210] width 896 height 420
type input "$ 0,00"
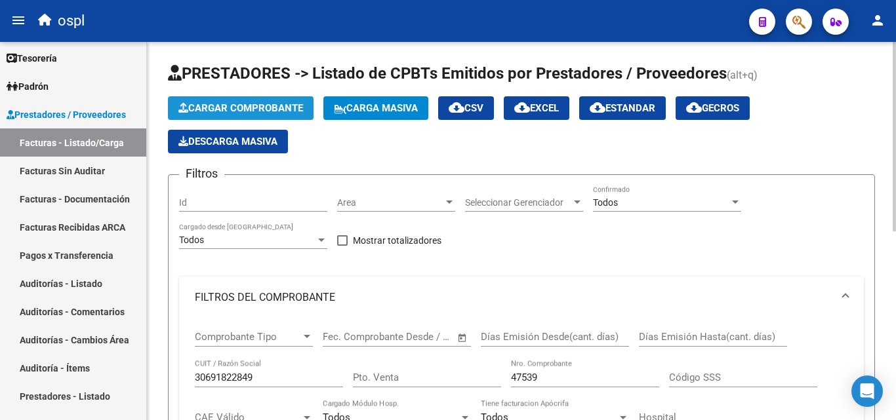
click at [243, 107] on span "Cargar Comprobante" at bounding box center [240, 108] width 125 height 12
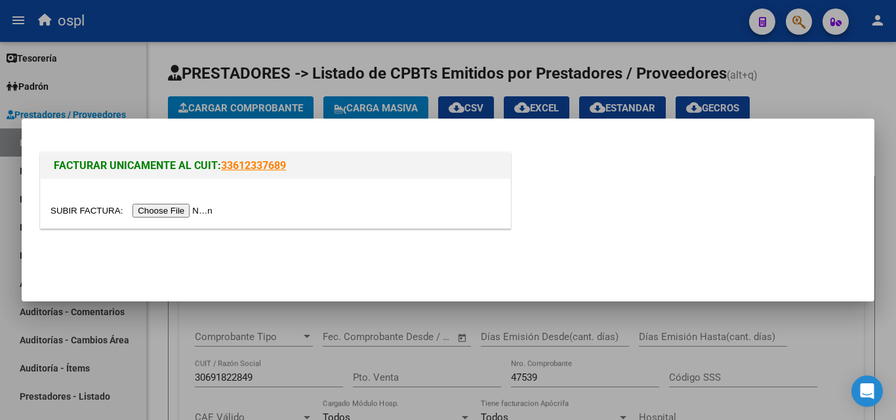
click at [189, 211] on input "file" at bounding box center [133, 211] width 166 height 14
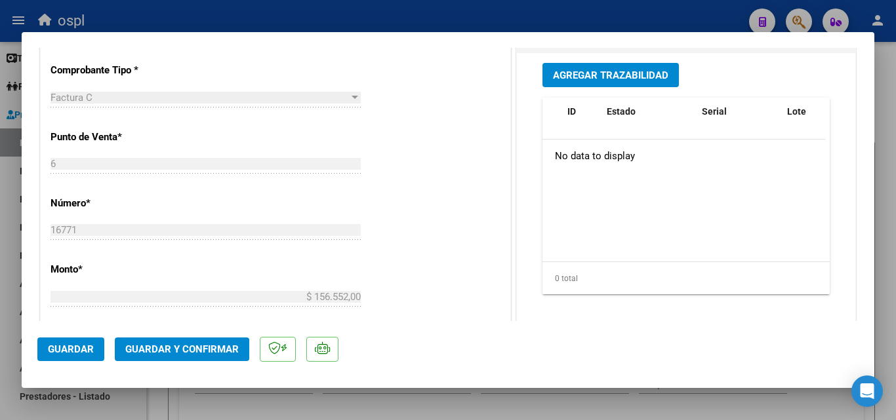
scroll to position [393, 0]
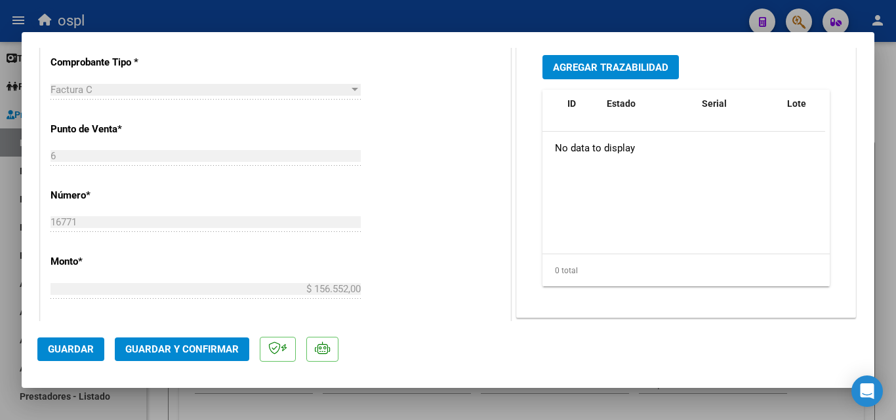
click at [82, 349] on span "Guardar" at bounding box center [71, 350] width 46 height 12
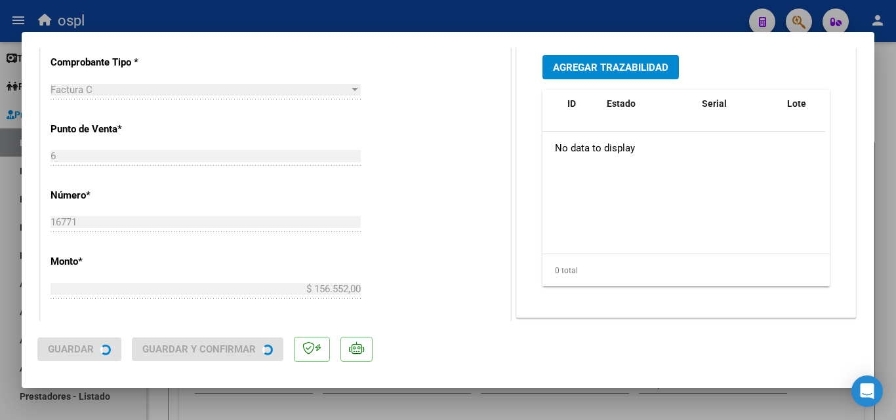
click at [378, 16] on div at bounding box center [448, 210] width 896 height 420
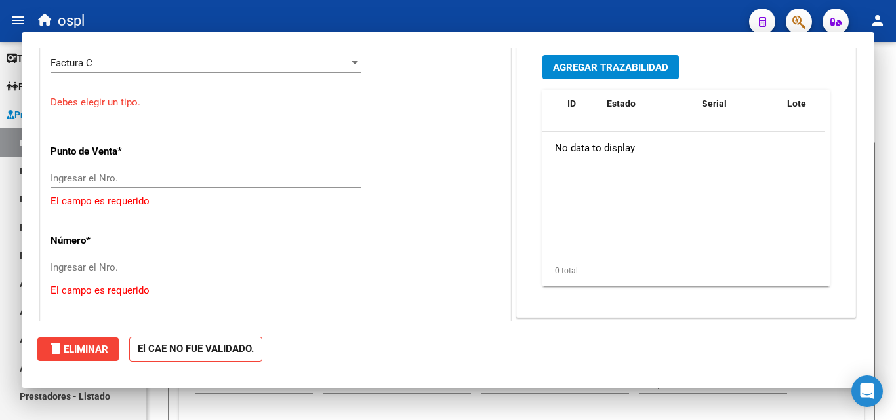
scroll to position [0, 0]
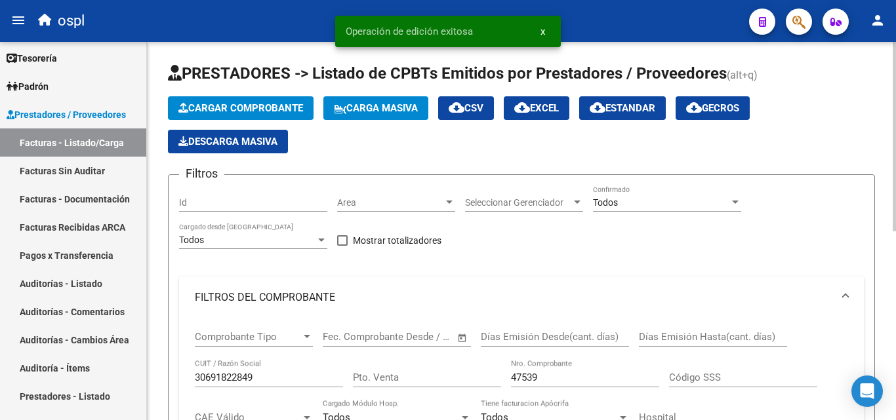
click at [250, 111] on span "Cargar Comprobante" at bounding box center [240, 108] width 125 height 12
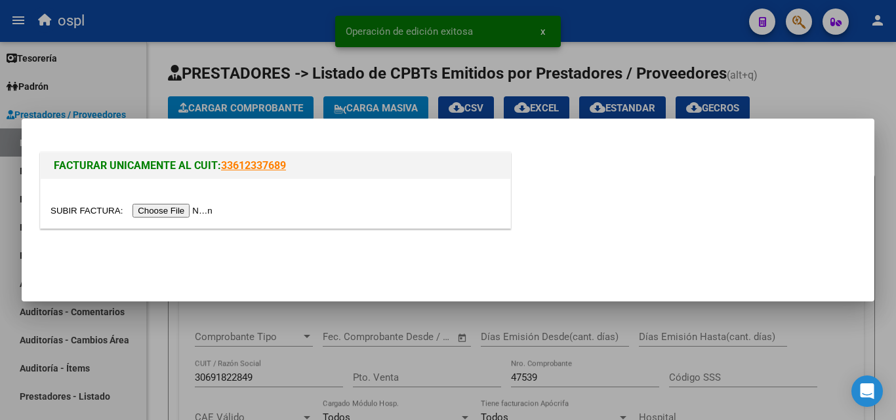
click at [188, 214] on input "file" at bounding box center [133, 211] width 166 height 14
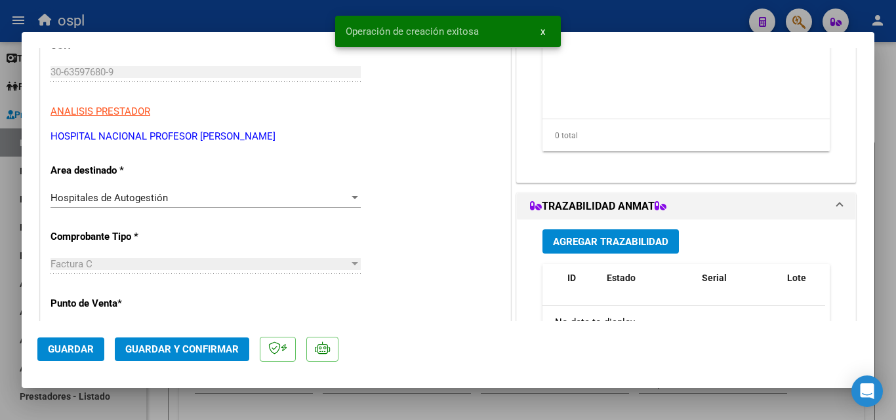
scroll to position [328, 0]
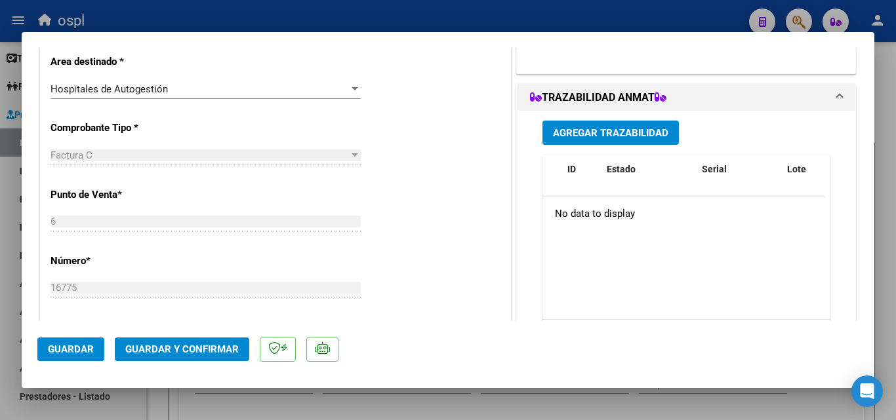
click at [67, 355] on button "Guardar" at bounding box center [70, 350] width 67 height 24
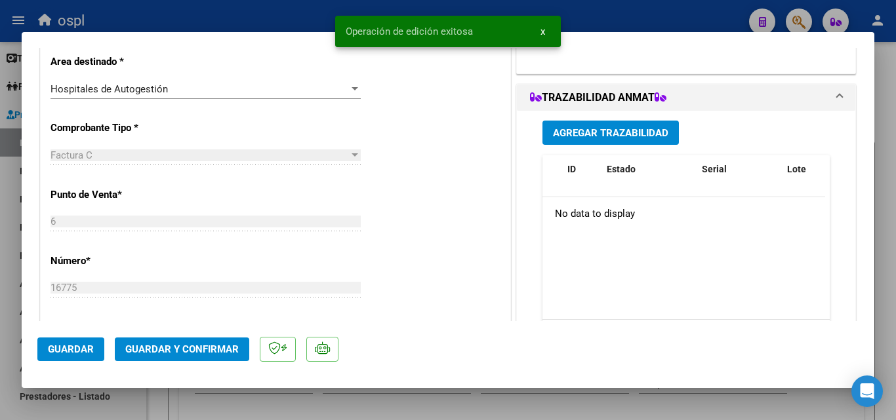
click at [267, 18] on div at bounding box center [448, 210] width 896 height 420
type input "$ 0,00"
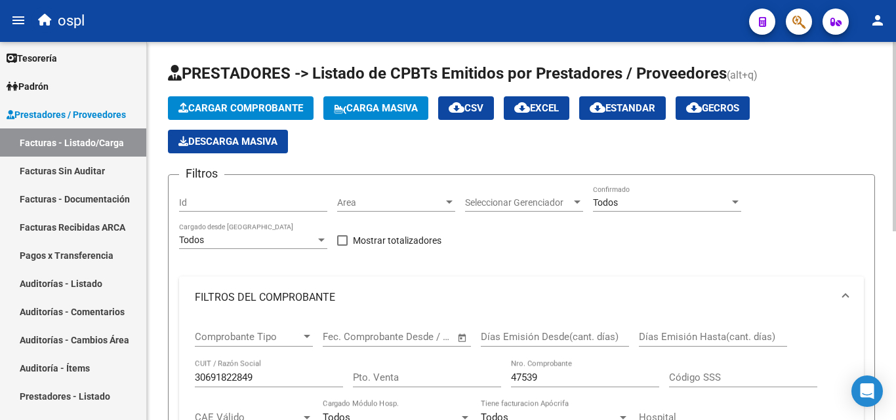
click at [245, 111] on span "Cargar Comprobante" at bounding box center [240, 108] width 125 height 12
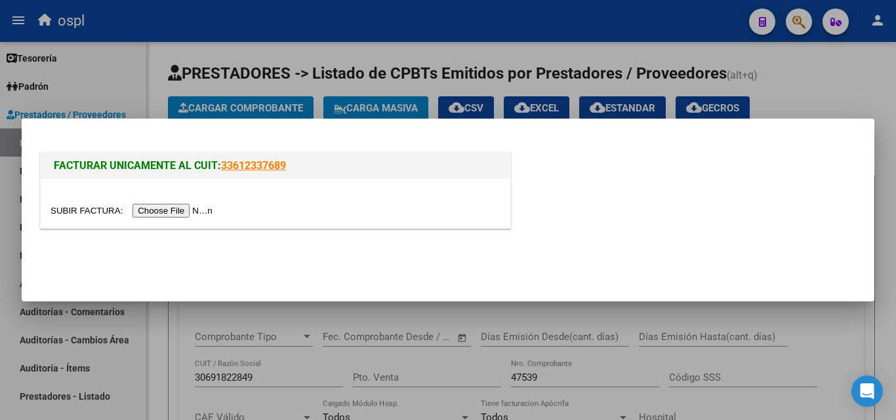
click at [203, 213] on input "file" at bounding box center [133, 211] width 166 height 14
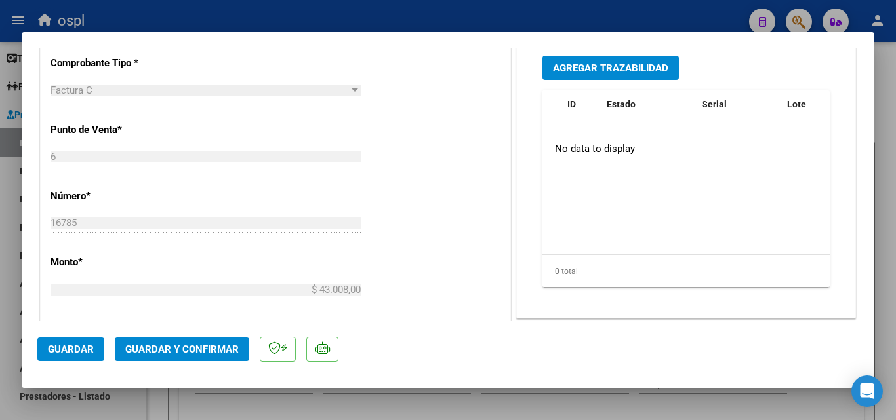
scroll to position [393, 0]
click at [64, 352] on span "Guardar" at bounding box center [71, 350] width 46 height 12
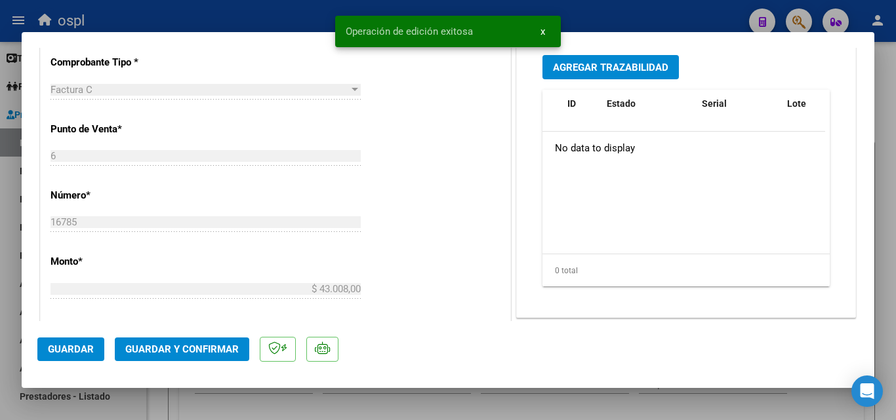
click at [296, 14] on div at bounding box center [448, 210] width 896 height 420
type input "$ 0,00"
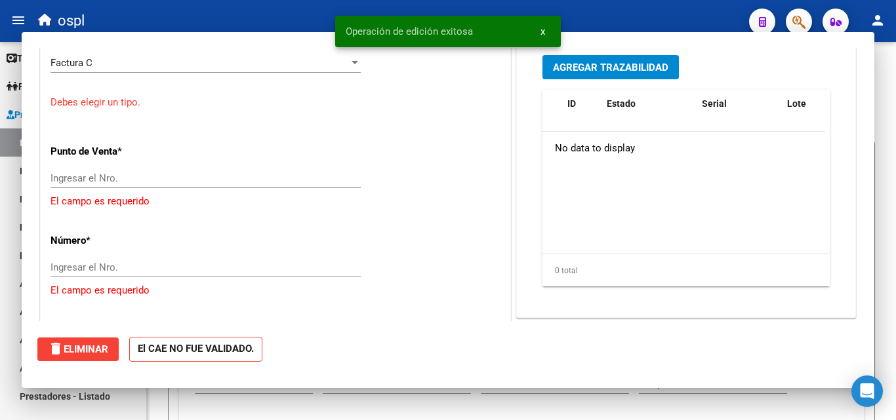
scroll to position [0, 0]
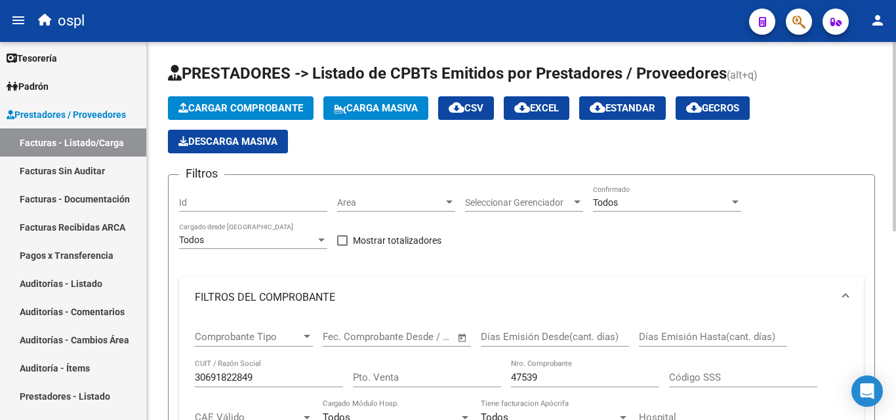
click at [260, 112] on span "Cargar Comprobante" at bounding box center [240, 108] width 125 height 12
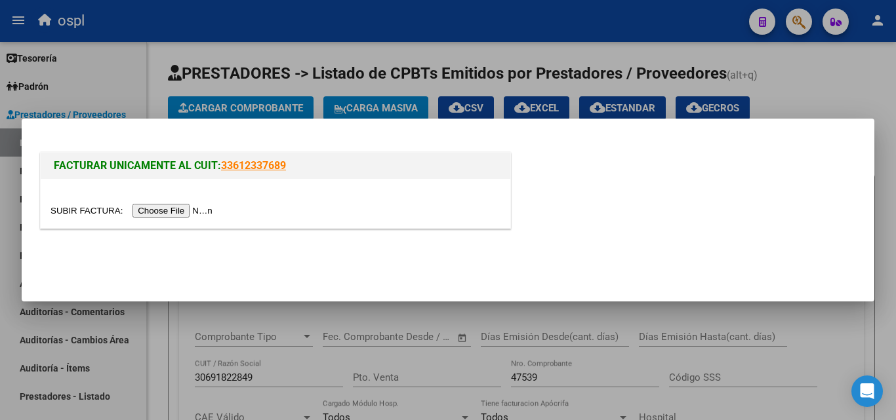
click at [176, 214] on input "file" at bounding box center [133, 211] width 166 height 14
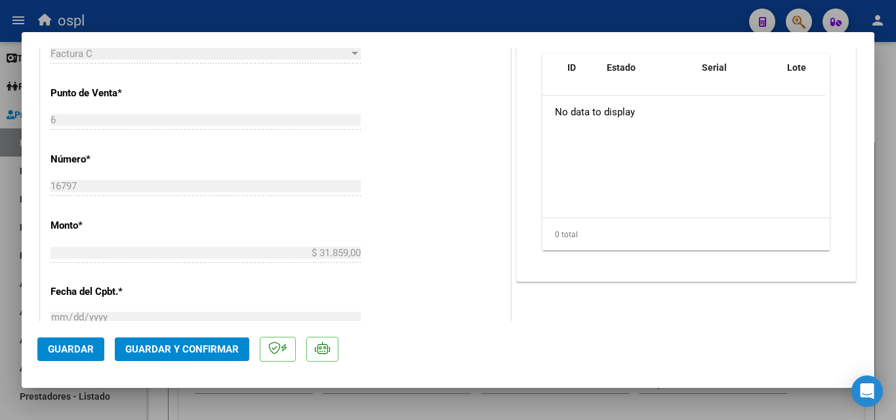
scroll to position [459, 0]
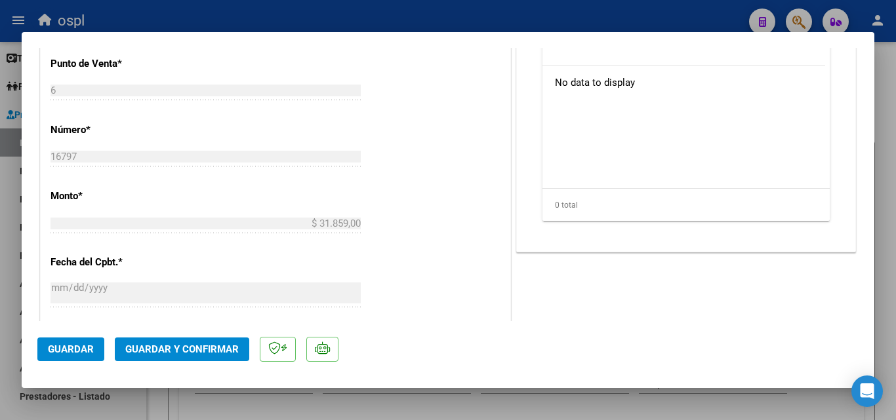
click at [79, 354] on span "Guardar" at bounding box center [71, 350] width 46 height 12
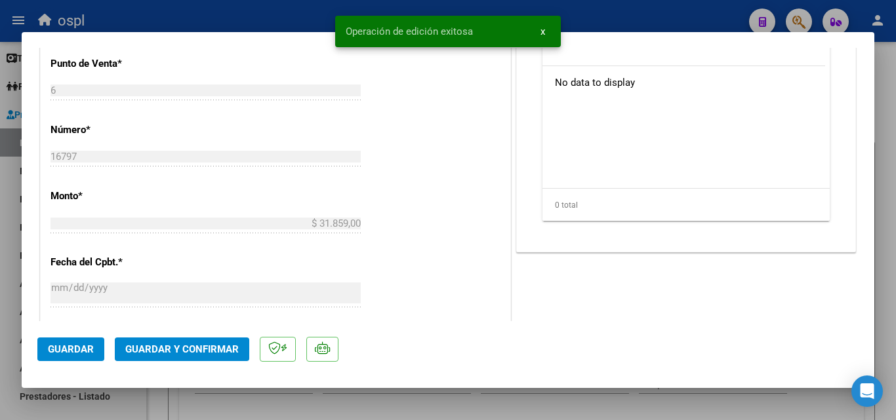
click at [264, 18] on div at bounding box center [448, 210] width 896 height 420
type input "$ 0,00"
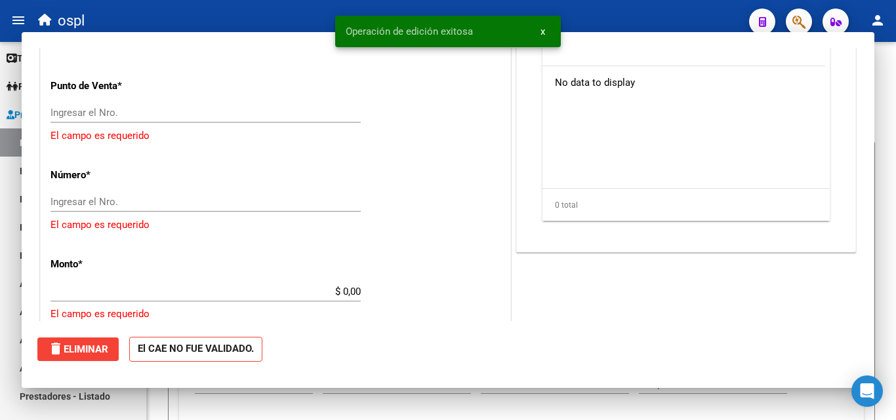
scroll to position [419, 0]
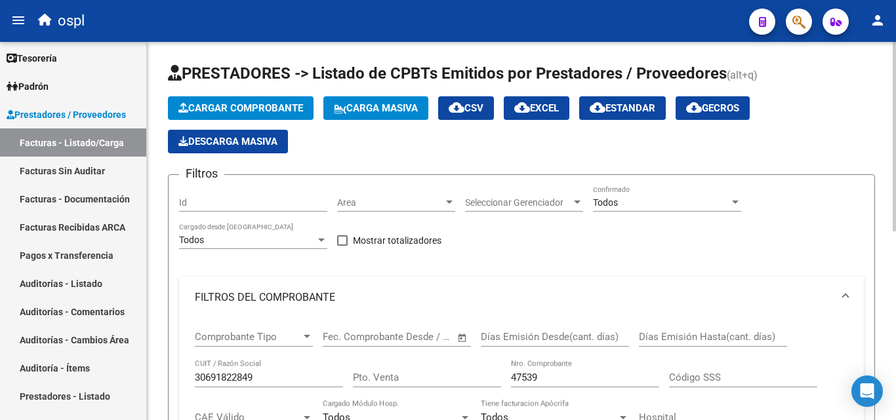
click at [266, 104] on span "Cargar Comprobante" at bounding box center [240, 108] width 125 height 12
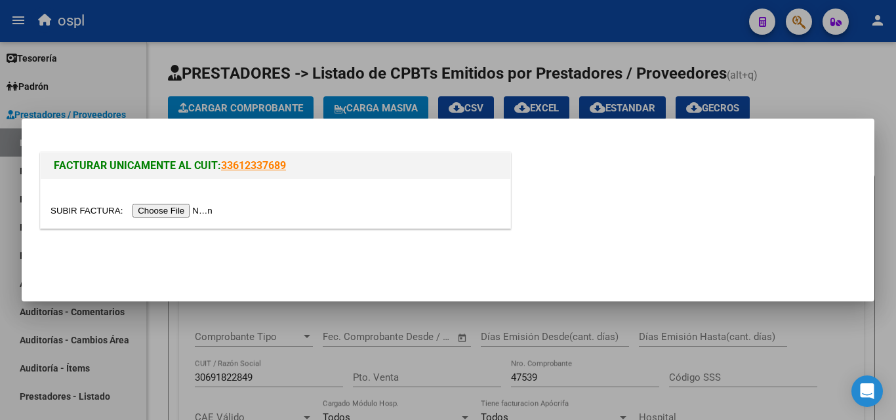
click at [195, 212] on input "file" at bounding box center [133, 211] width 166 height 14
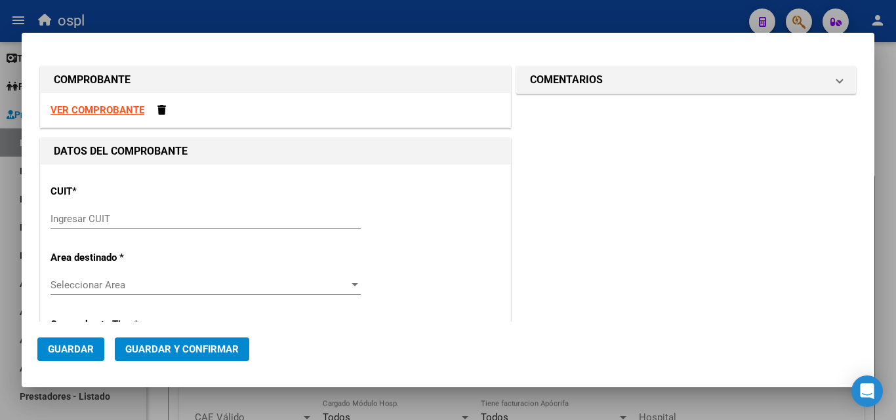
click at [148, 224] on input "Ingresar CUIT" at bounding box center [205, 219] width 310 height 12
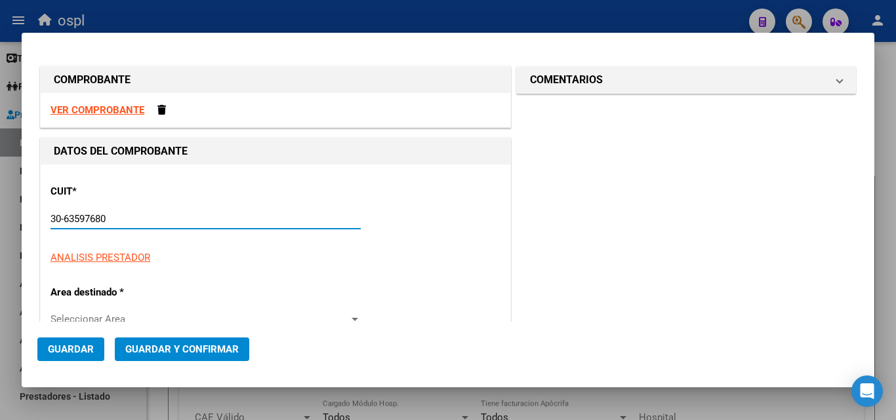
type input "30-63597680-9"
type input "6"
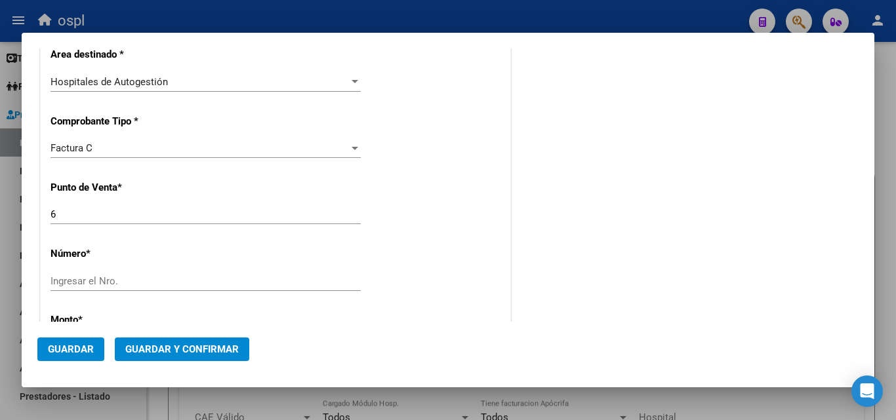
scroll to position [328, 0]
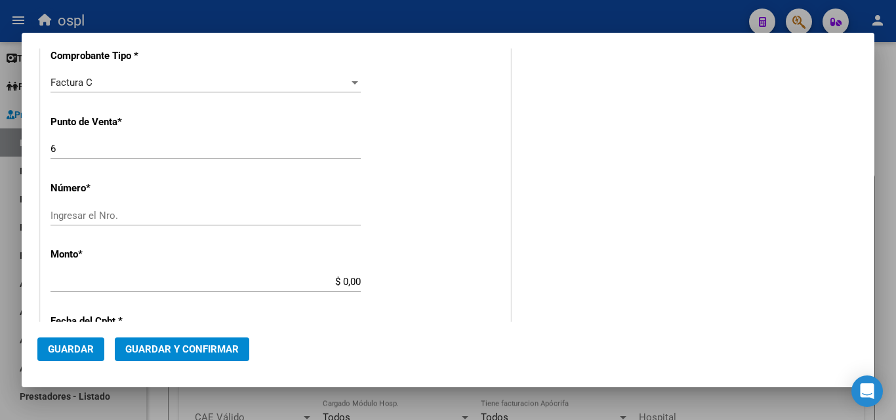
type input "30-63597680-9"
click at [75, 214] on input "Ingresar el Nro." at bounding box center [205, 216] width 310 height 12
type input "16824"
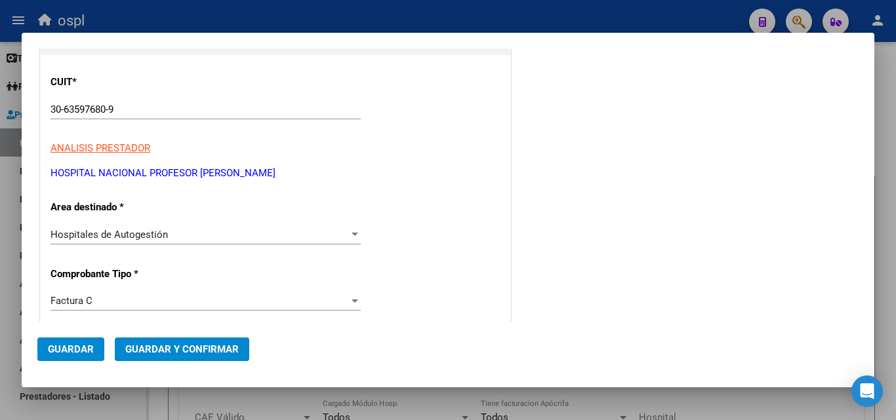
scroll to position [0, 0]
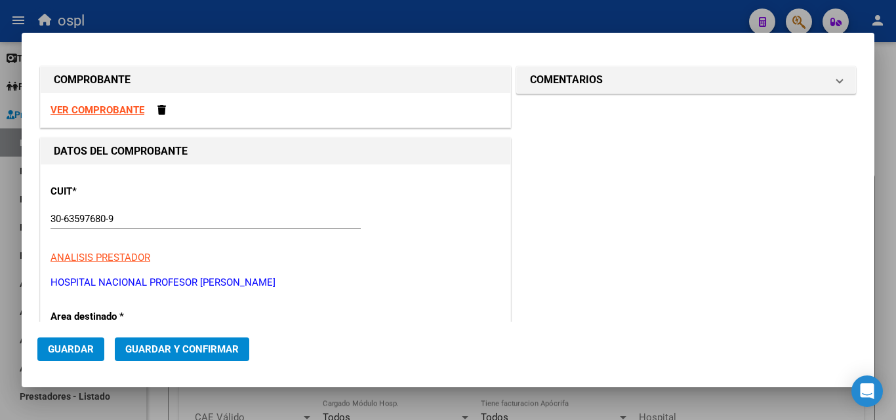
type input "$ 19.948,00"
type input "[DATE]"
type input "75179036705199"
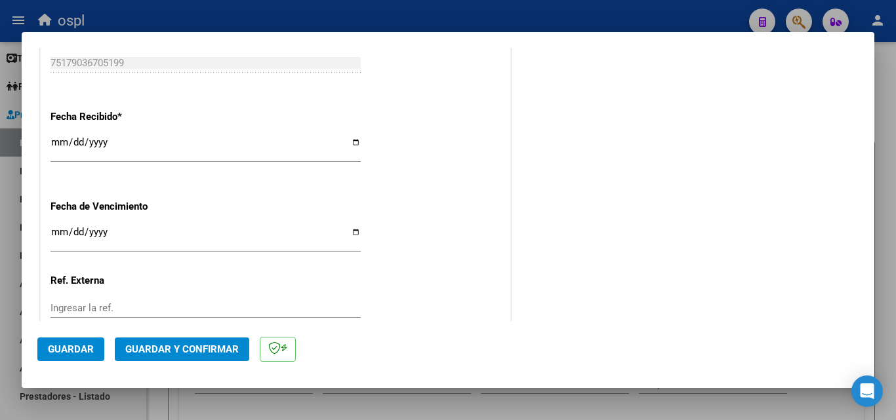
scroll to position [721, 0]
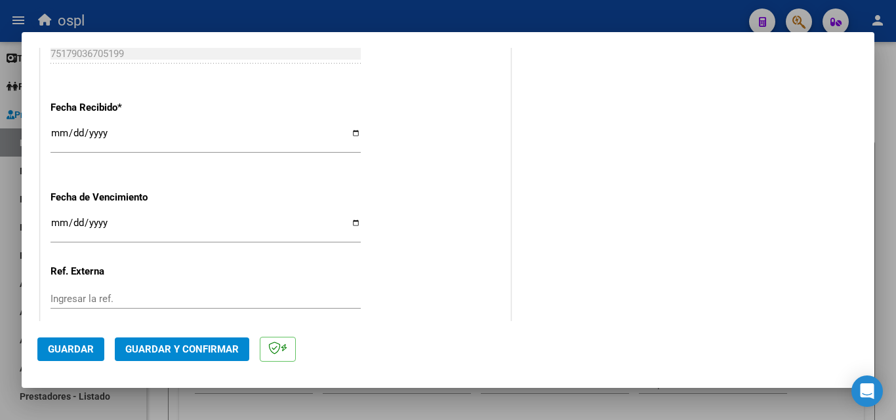
click at [71, 358] on button "Guardar" at bounding box center [70, 350] width 67 height 24
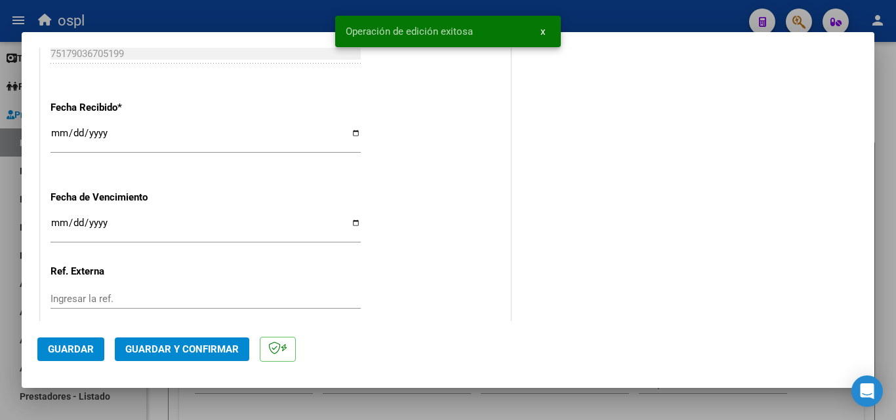
click at [285, 24] on div at bounding box center [448, 210] width 896 height 420
type input "$ 0,00"
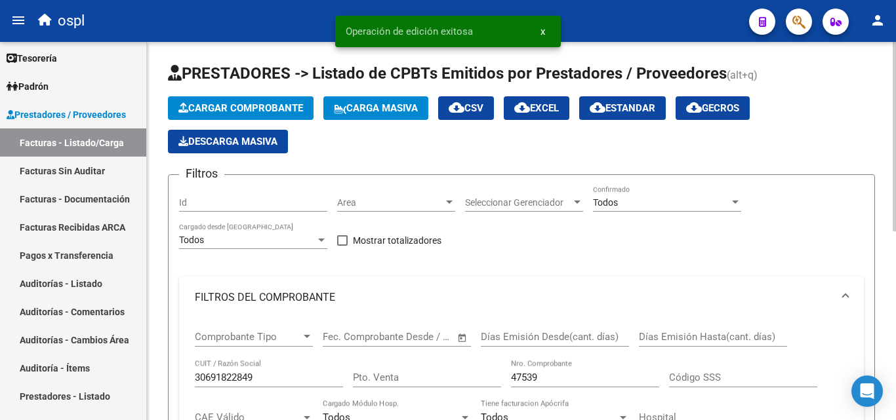
click at [256, 108] on span "Cargar Comprobante" at bounding box center [240, 108] width 125 height 12
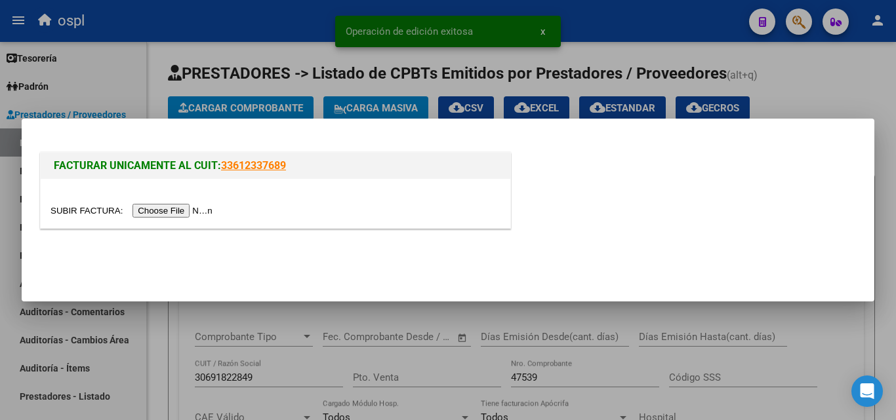
click at [197, 216] on input "file" at bounding box center [133, 211] width 166 height 14
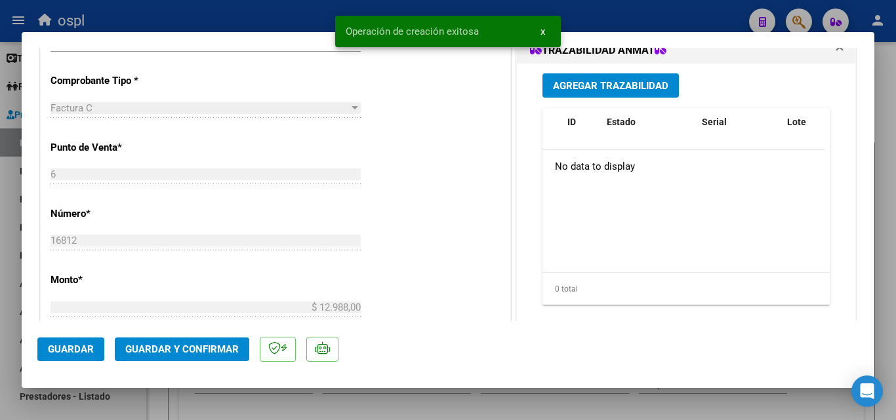
scroll to position [393, 0]
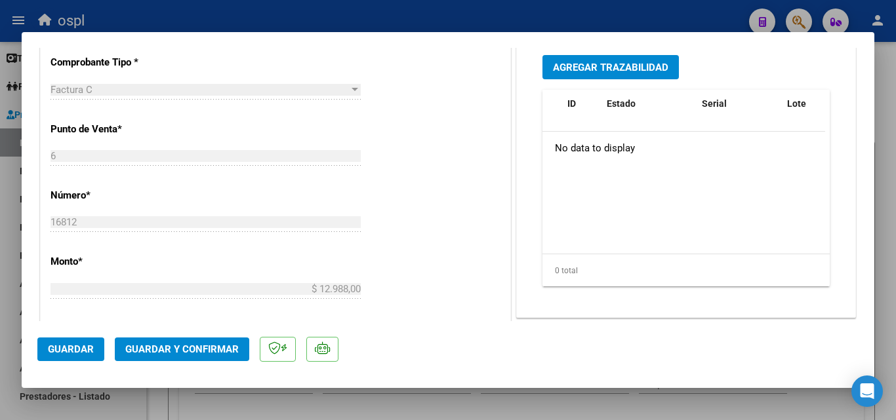
click at [69, 355] on span "Guardar" at bounding box center [71, 350] width 46 height 12
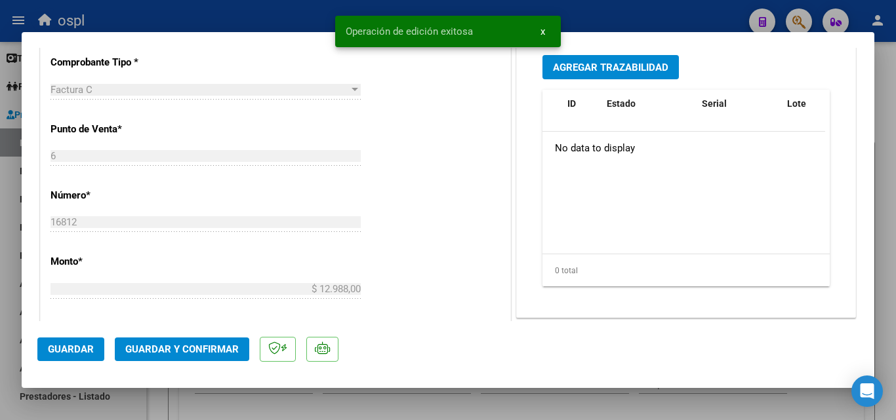
click at [244, 20] on div at bounding box center [448, 210] width 896 height 420
type input "$ 0,00"
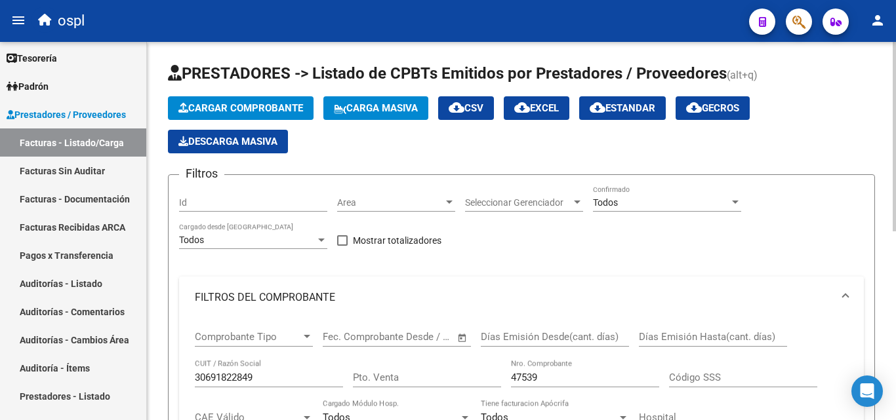
click at [618, 205] on div "Todos" at bounding box center [661, 202] width 136 height 11
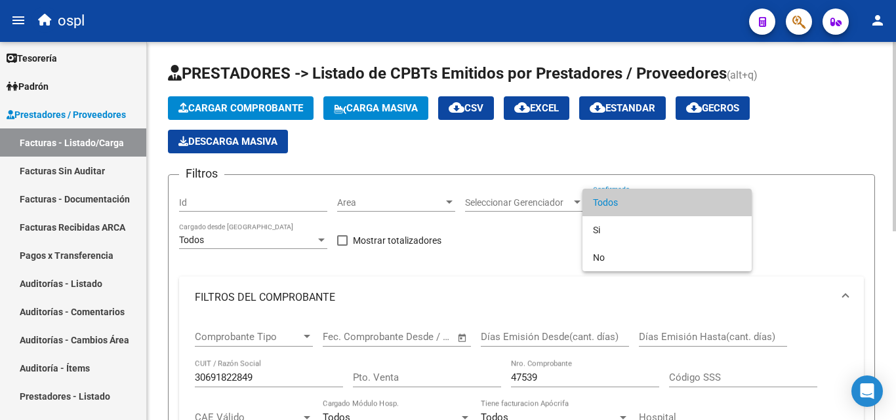
click at [618, 205] on span "Todos" at bounding box center [667, 203] width 148 height 28
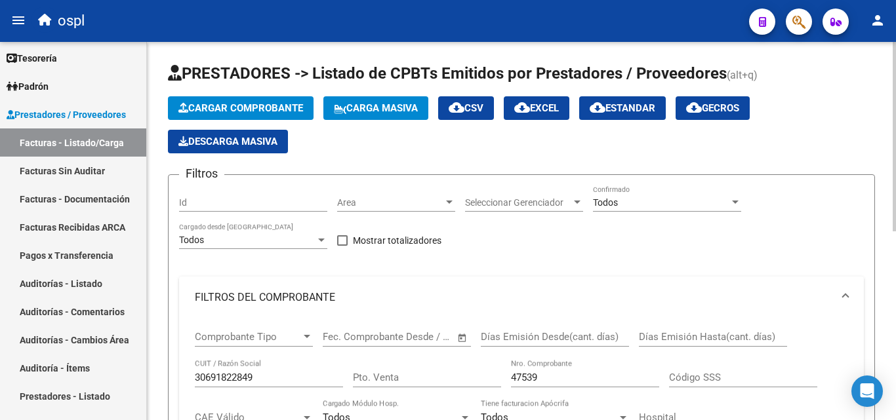
click at [363, 210] on div "Area Area" at bounding box center [396, 199] width 118 height 26
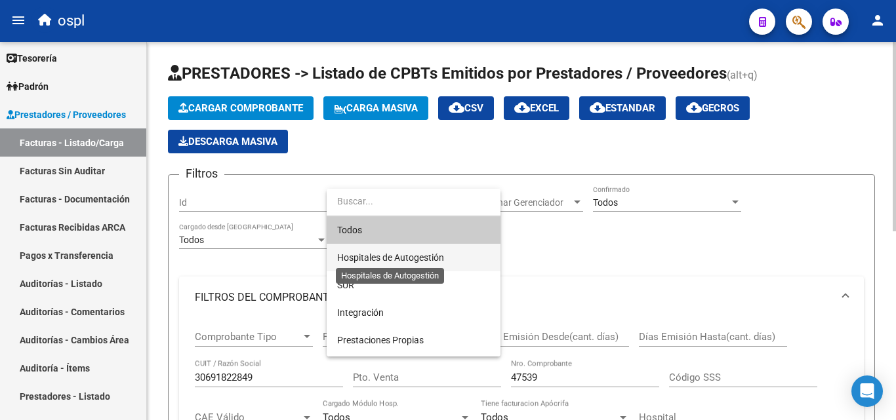
click at [390, 254] on span "Hospitales de Autogestión" at bounding box center [390, 257] width 107 height 10
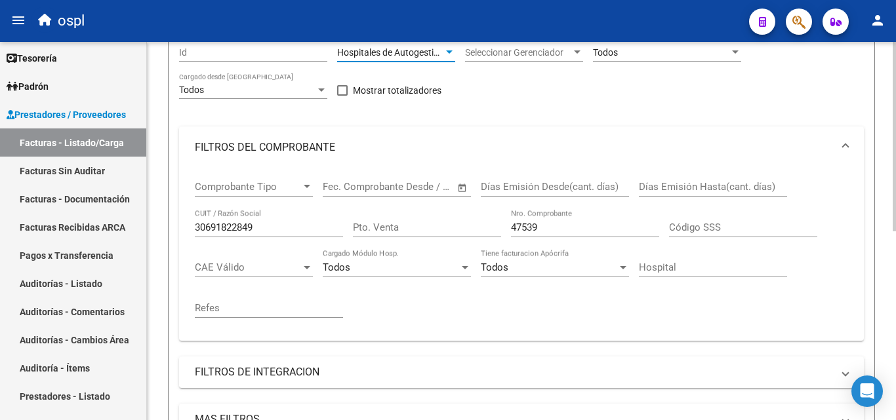
scroll to position [197, 0]
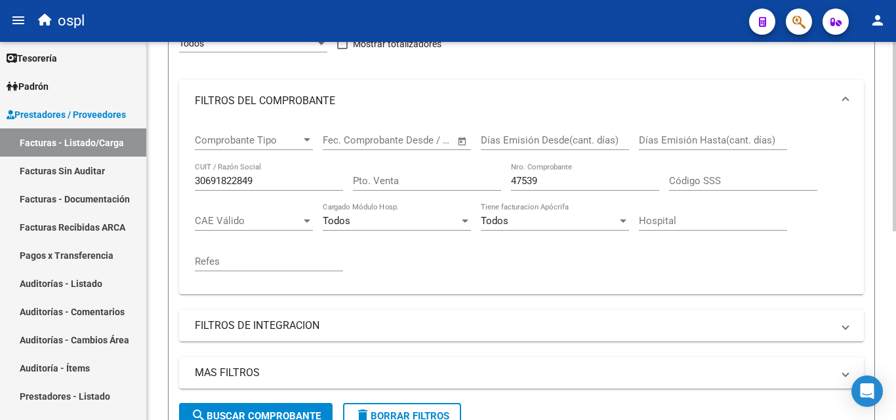
click at [563, 177] on input "47539" at bounding box center [585, 181] width 148 height 12
type input "4"
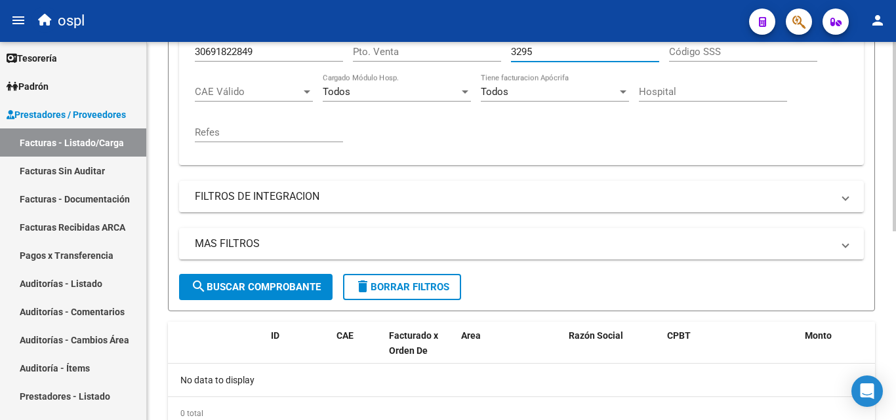
scroll to position [328, 0]
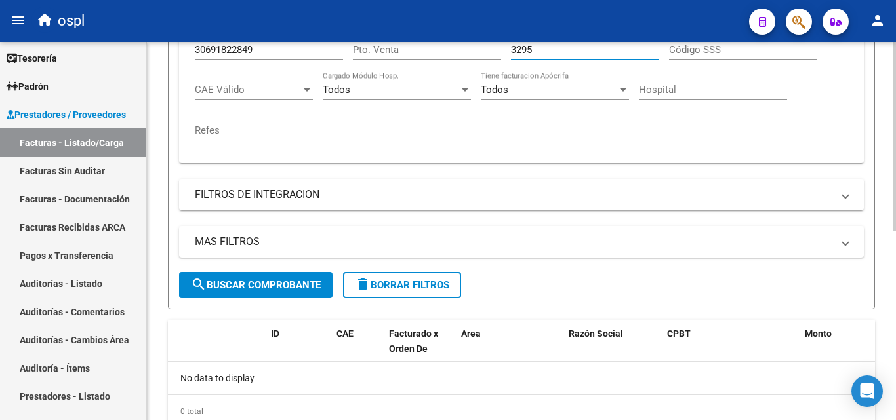
type input "3295"
click at [277, 285] on span "search Buscar Comprobante" at bounding box center [256, 285] width 130 height 12
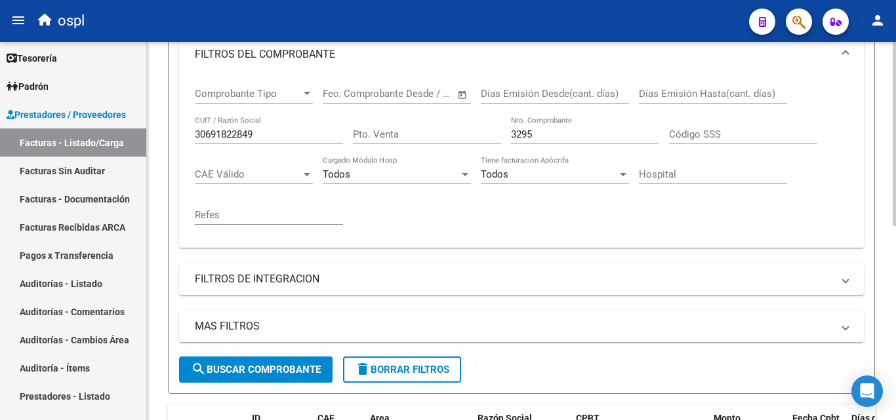
scroll to position [0, 0]
